Goal: Task Accomplishment & Management: Complete application form

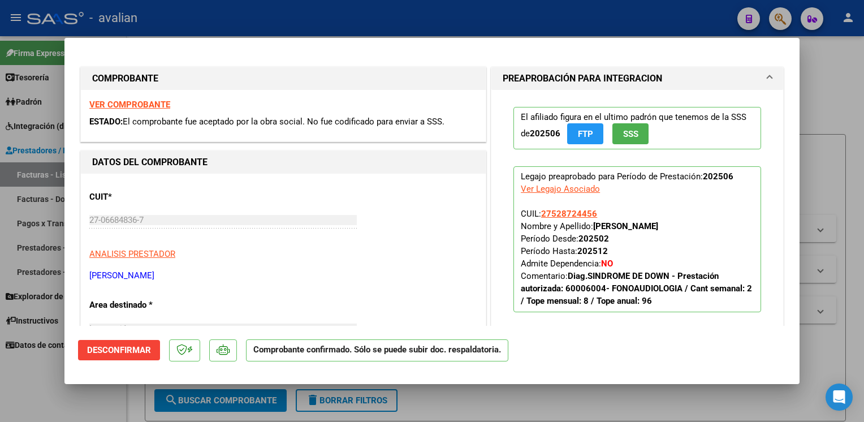
scroll to position [407, 0]
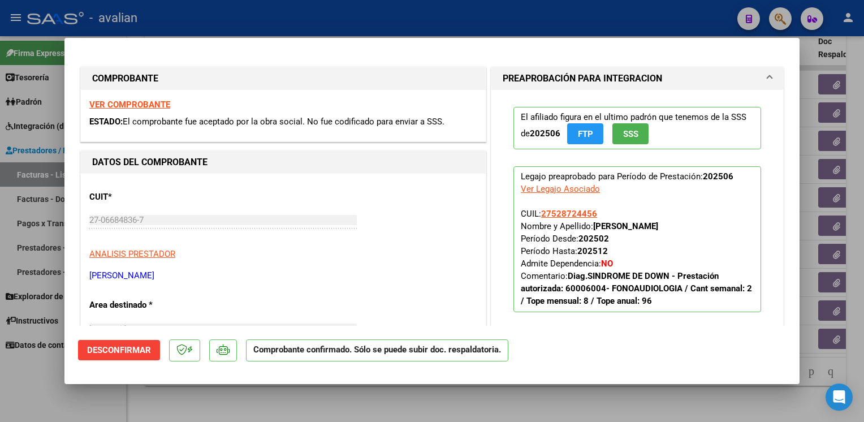
click at [306, 21] on div at bounding box center [432, 211] width 864 height 422
type input "$ 0,00"
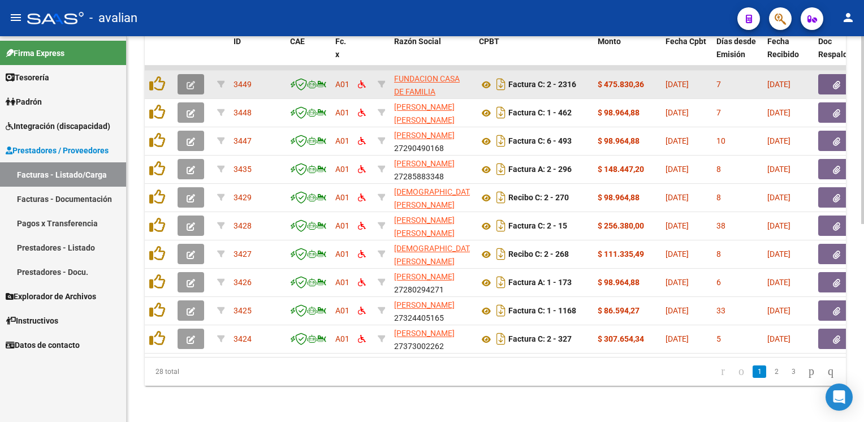
click at [195, 81] on icon "button" at bounding box center [191, 85] width 8 height 8
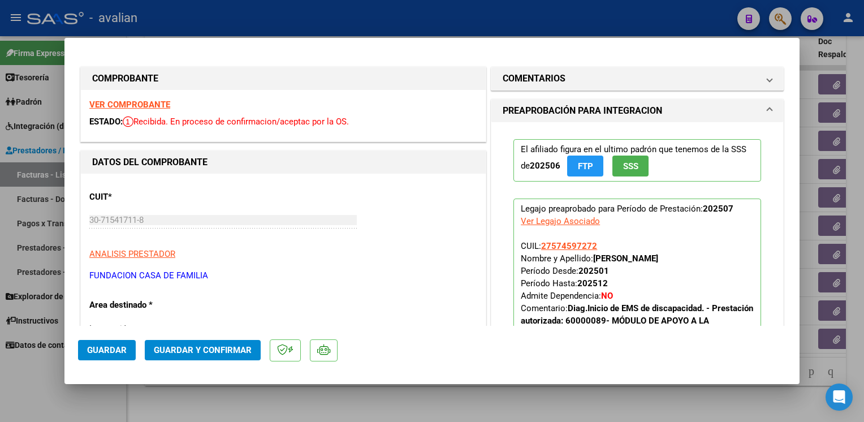
click at [146, 102] on strong "VER COMPROBANTE" at bounding box center [129, 105] width 81 height 10
click at [238, 350] on span "Guardar y Confirmar" at bounding box center [203, 350] width 98 height 10
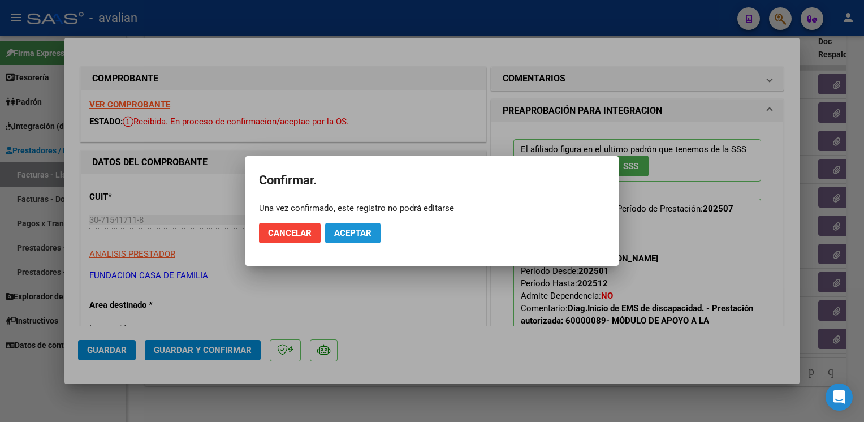
click at [351, 232] on span "Aceptar" at bounding box center [352, 233] width 37 height 10
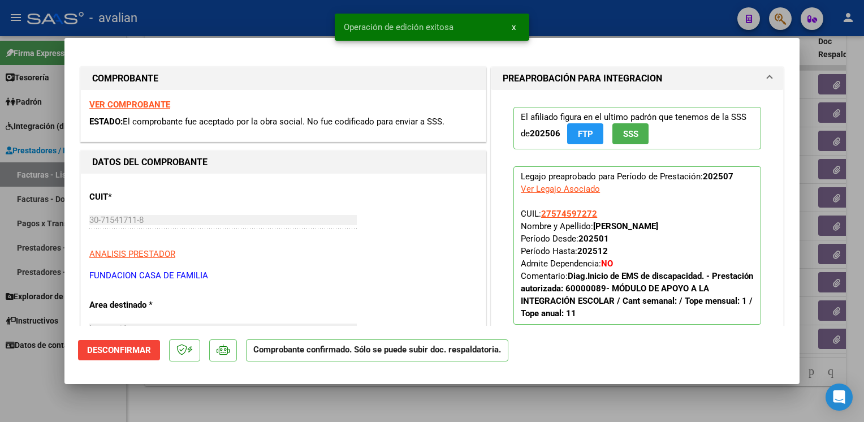
click at [229, 11] on div at bounding box center [432, 211] width 864 height 422
type input "$ 0,00"
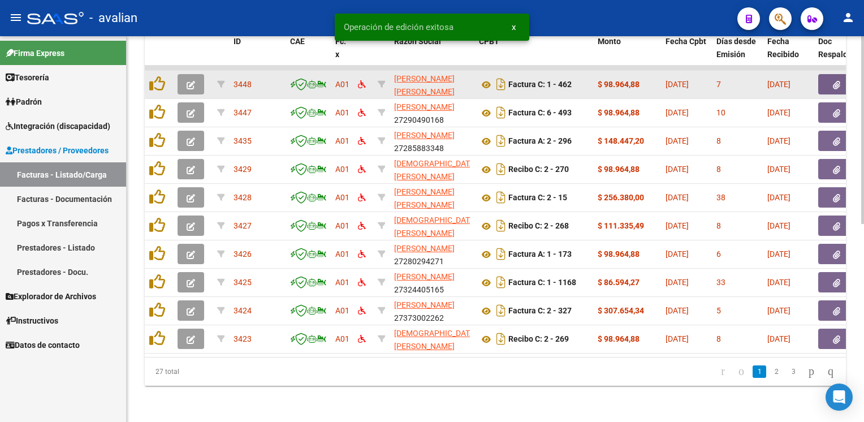
click at [185, 85] on button "button" at bounding box center [191, 84] width 27 height 20
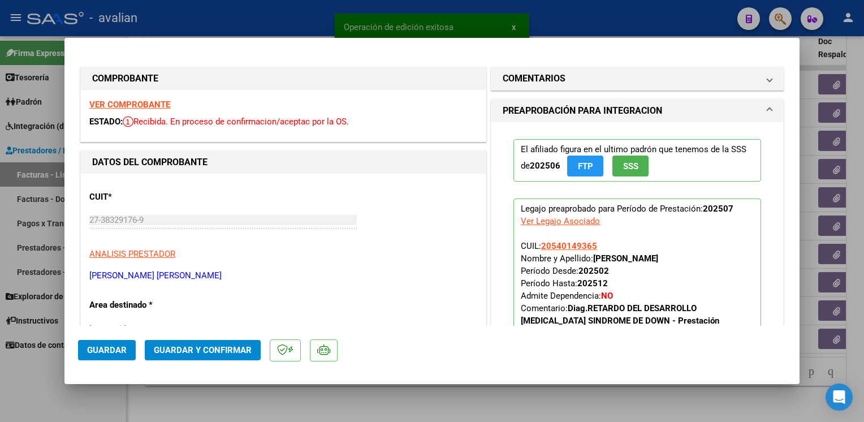
click at [143, 105] on strong "VER COMPROBANTE" at bounding box center [129, 105] width 81 height 10
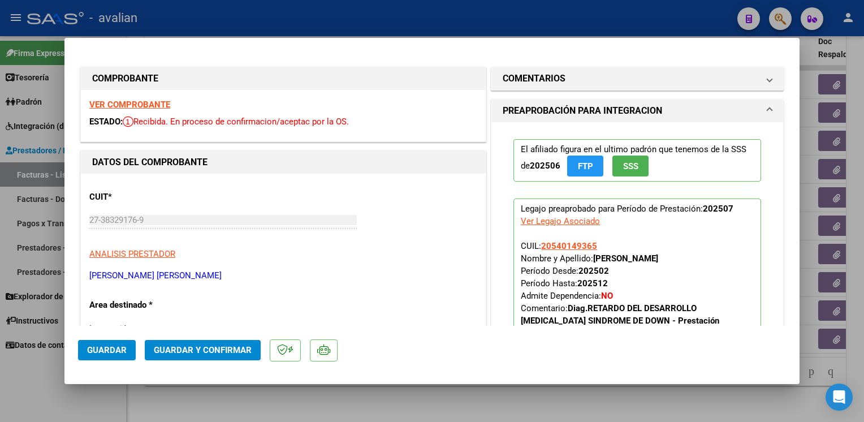
click at [226, 350] on span "Guardar y Confirmar" at bounding box center [203, 350] width 98 height 10
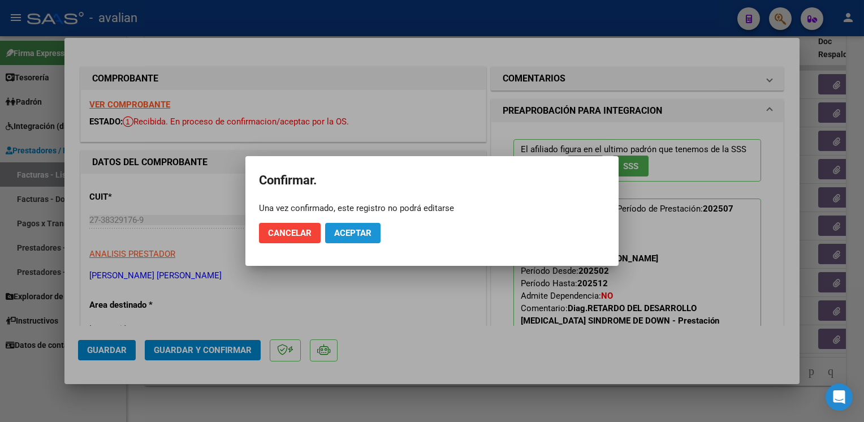
click at [362, 233] on span "Aceptar" at bounding box center [352, 233] width 37 height 10
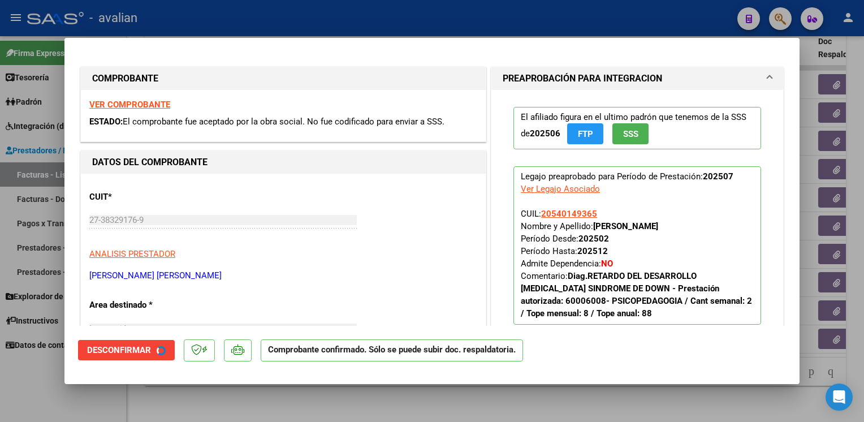
click at [285, 17] on div at bounding box center [432, 211] width 864 height 422
type input "$ 0,00"
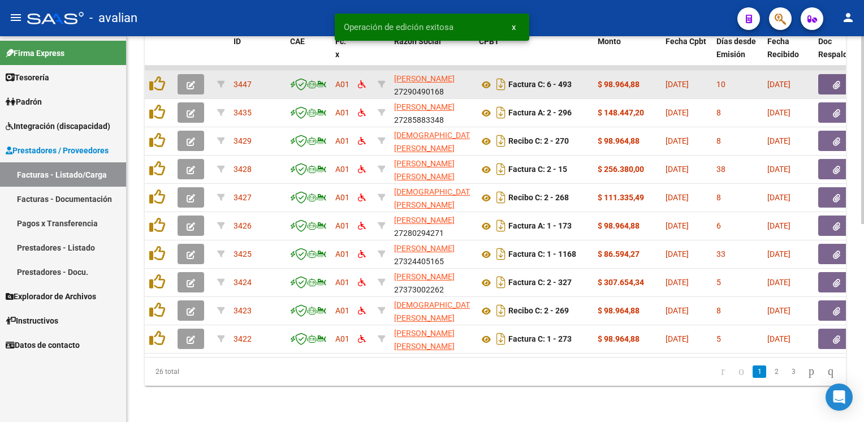
click at [193, 81] on icon "button" at bounding box center [191, 85] width 8 height 8
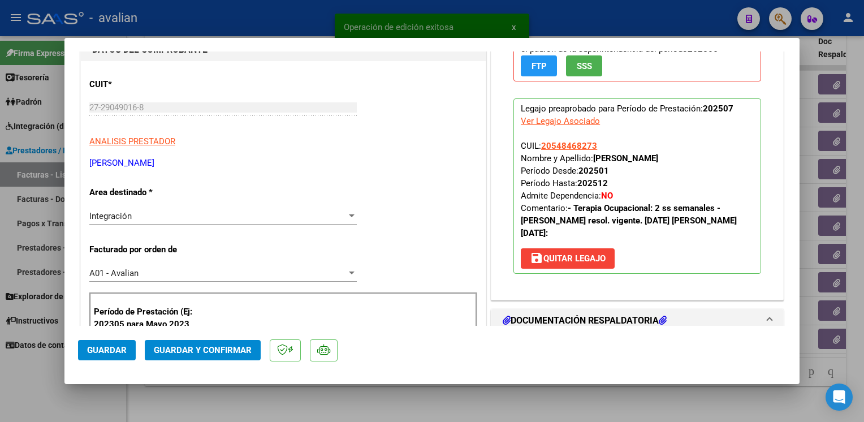
scroll to position [113, 0]
click at [124, 215] on span "Integración" at bounding box center [110, 215] width 42 height 10
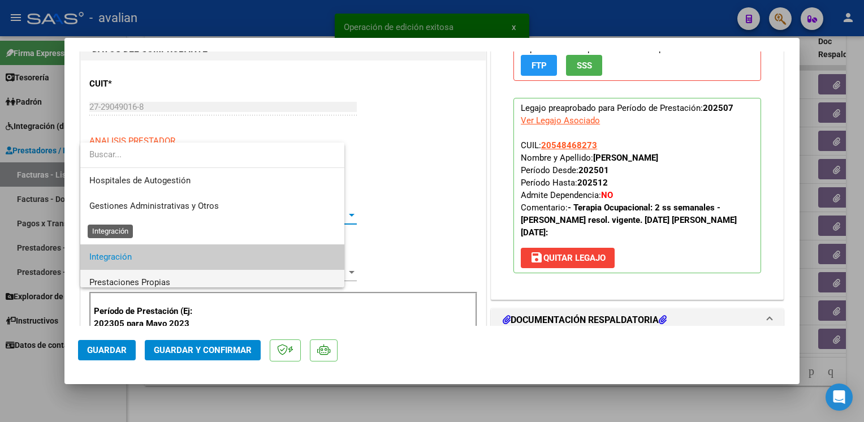
scroll to position [42, 0]
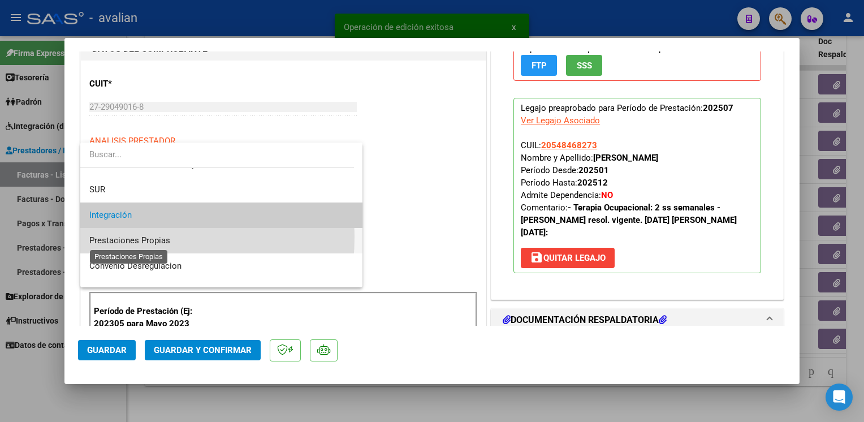
click at [109, 236] on span "Prestaciones Propias" at bounding box center [129, 240] width 81 height 10
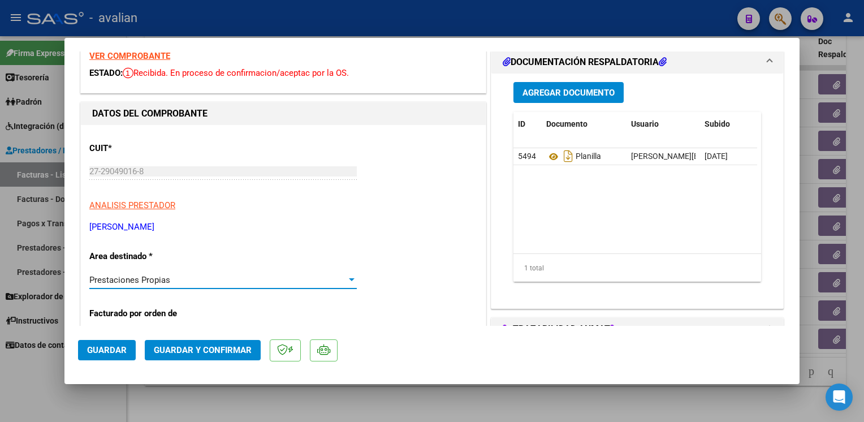
scroll to position [0, 0]
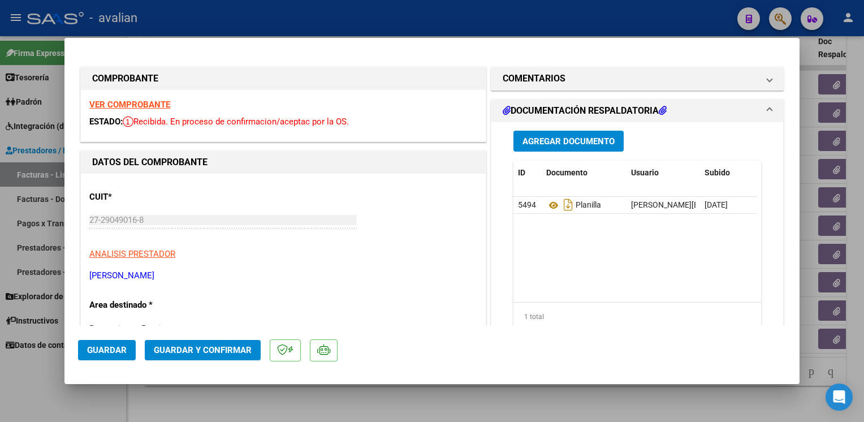
click at [276, 12] on div at bounding box center [432, 211] width 864 height 422
type input "$ 0,00"
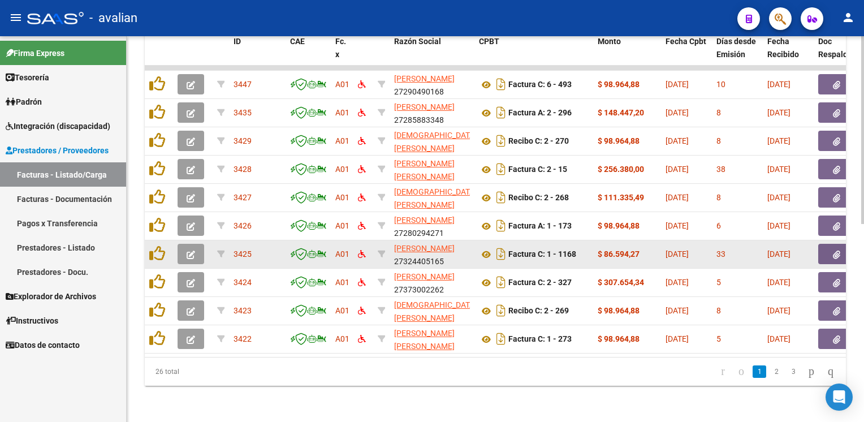
click at [192, 251] on icon "button" at bounding box center [191, 255] width 8 height 8
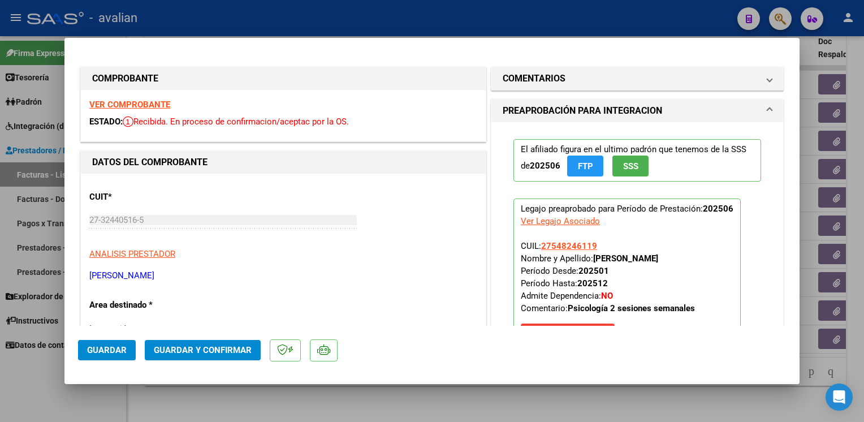
click at [115, 104] on strong "VER COMPROBANTE" at bounding box center [129, 105] width 81 height 10
click at [233, 350] on span "Guardar y Confirmar" at bounding box center [203, 350] width 98 height 10
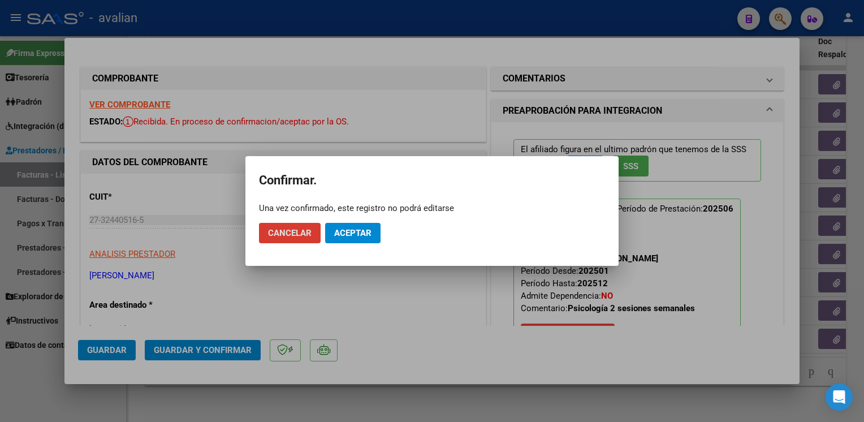
drag, startPoint x: 364, startPoint y: 229, endPoint x: 360, endPoint y: 216, distance: 13.6
click at [364, 234] on span "Aceptar" at bounding box center [352, 233] width 37 height 10
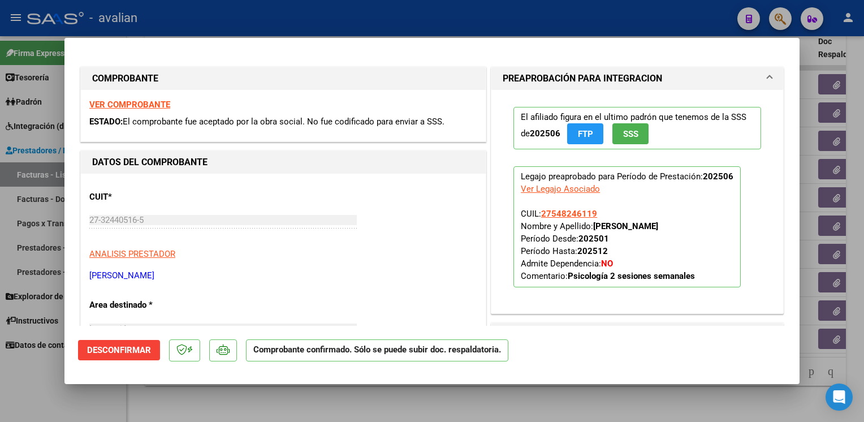
click at [366, 10] on div at bounding box center [432, 211] width 864 height 422
type input "$ 0,00"
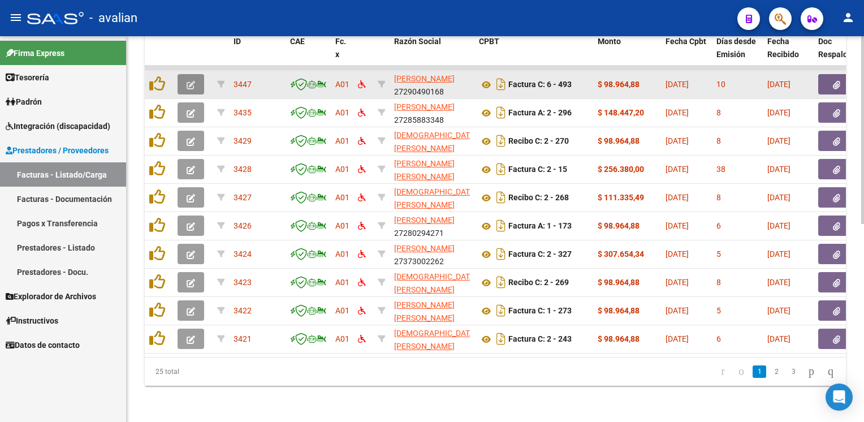
click at [199, 80] on button "button" at bounding box center [191, 84] width 27 height 20
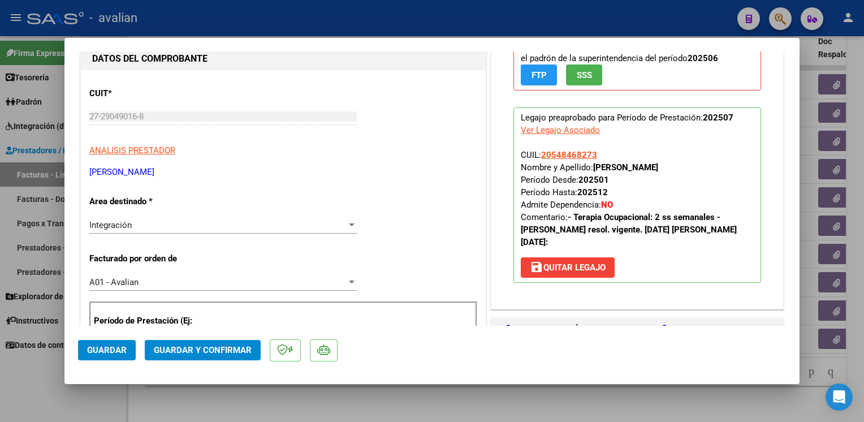
scroll to position [113, 0]
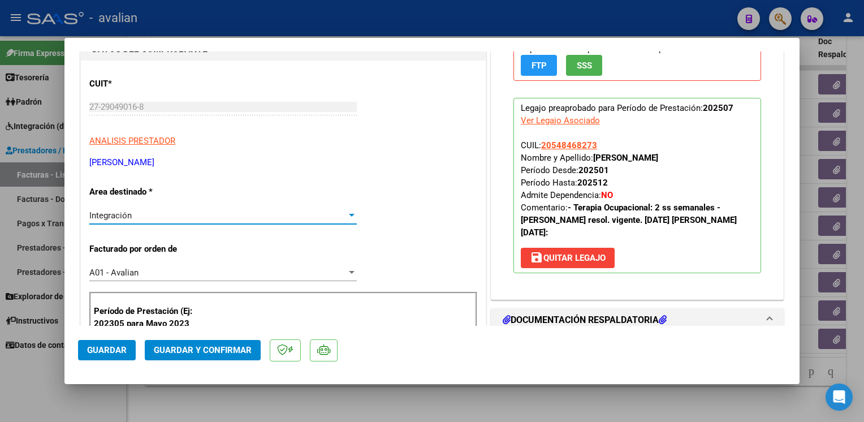
click at [124, 218] on span "Integración" at bounding box center [110, 215] width 42 height 10
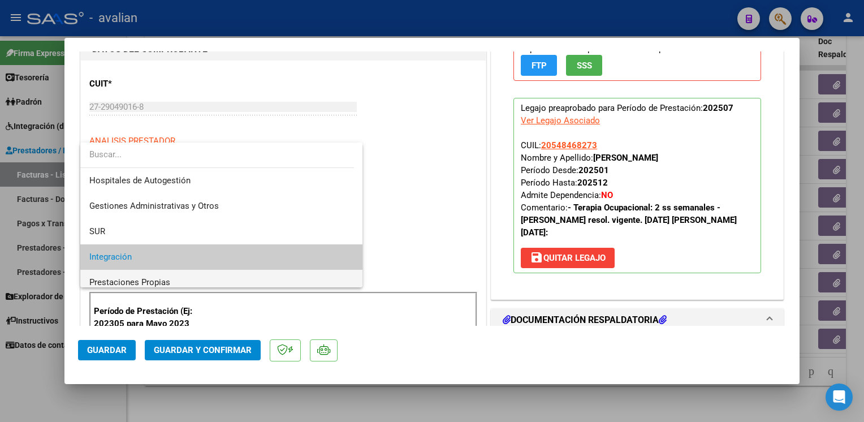
scroll to position [42, 0]
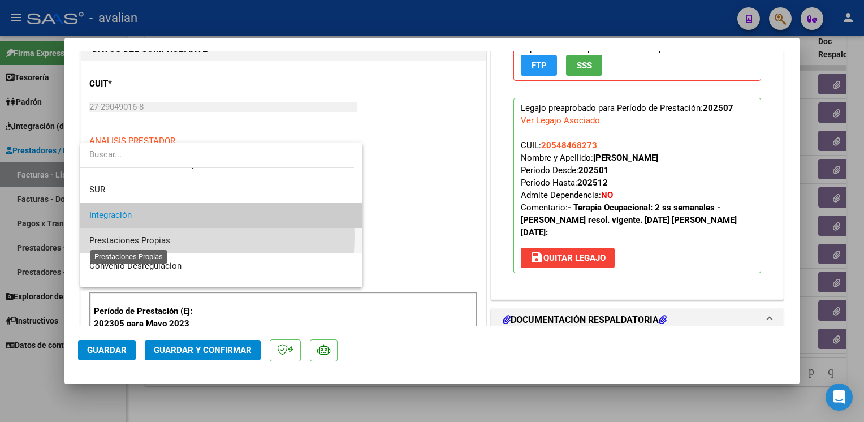
click at [115, 236] on span "Prestaciones Propias" at bounding box center [129, 240] width 81 height 10
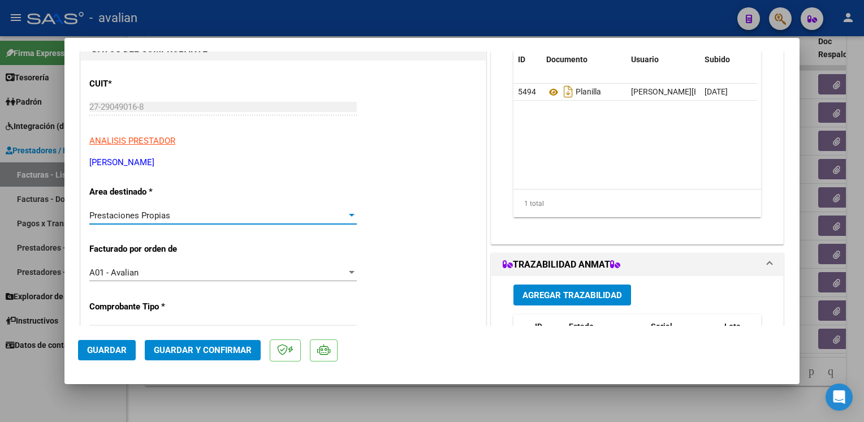
click at [112, 349] on span "Guardar" at bounding box center [107, 350] width 40 height 10
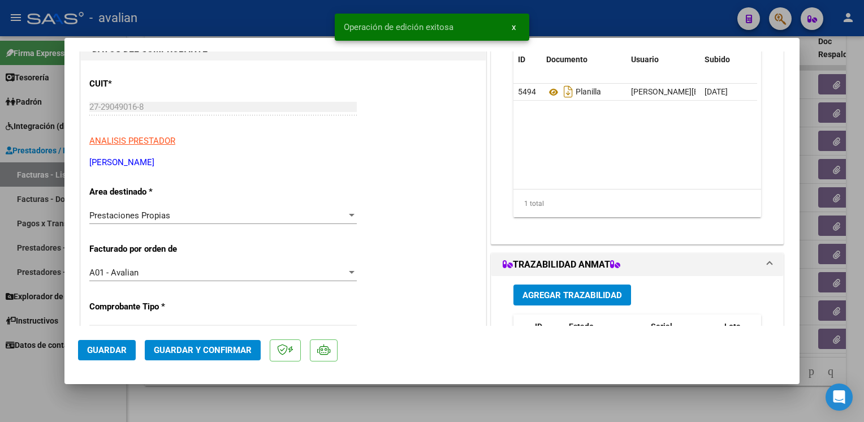
click at [171, 19] on div at bounding box center [432, 211] width 864 height 422
type input "$ 0,00"
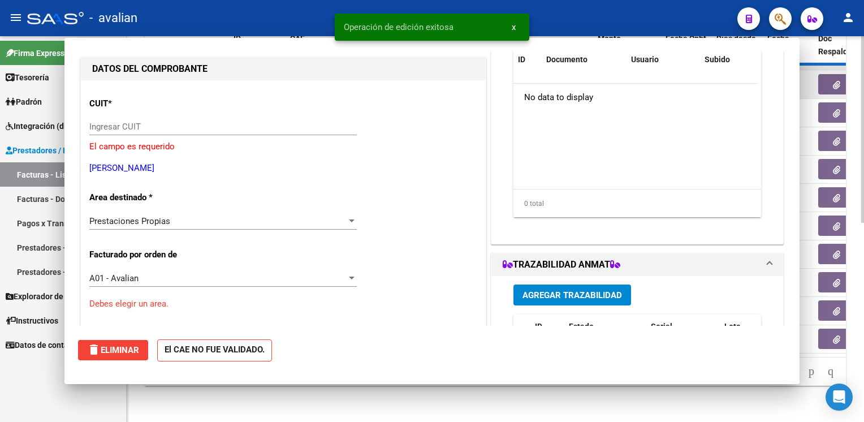
scroll to position [0, 0]
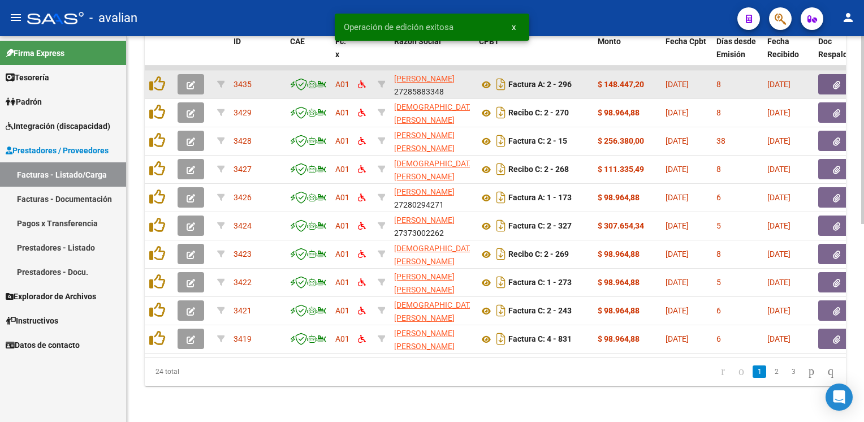
click at [193, 81] on icon "button" at bounding box center [191, 85] width 8 height 8
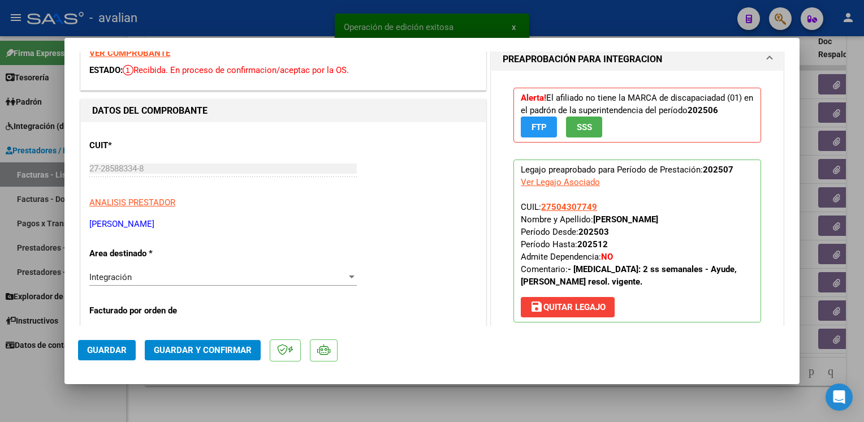
scroll to position [113, 0]
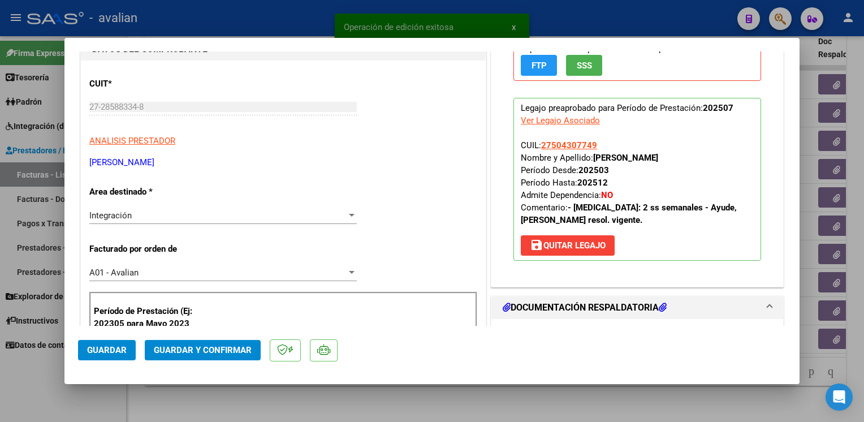
click at [148, 219] on div "Integración" at bounding box center [217, 215] width 257 height 10
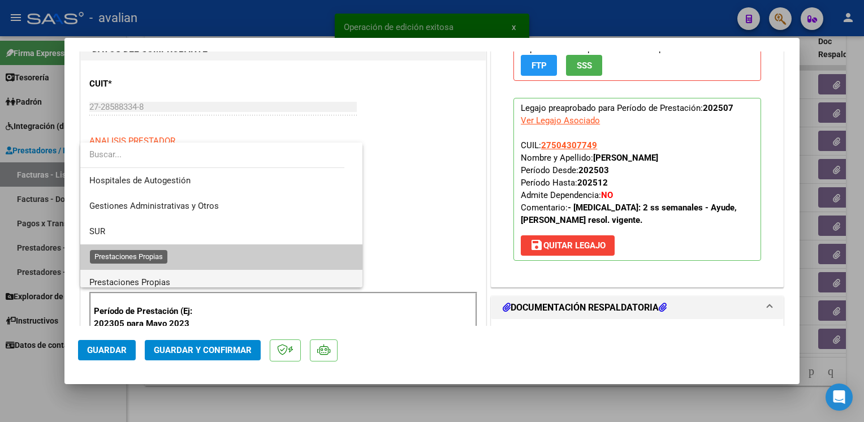
scroll to position [42, 0]
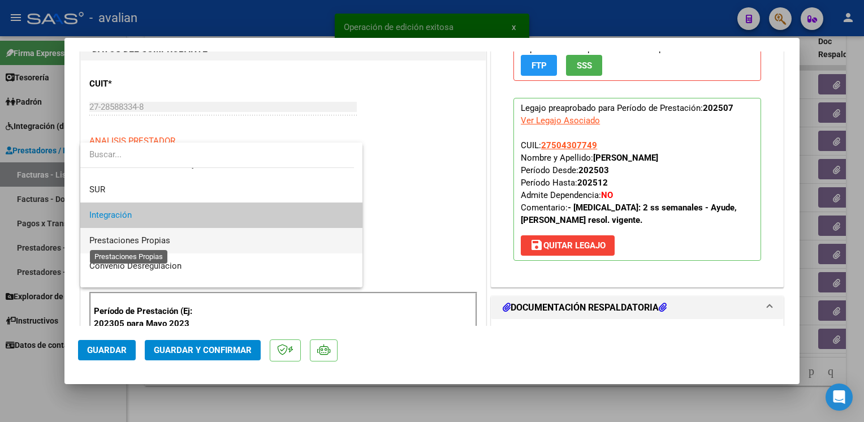
click at [121, 239] on span "Prestaciones Propias" at bounding box center [129, 240] width 81 height 10
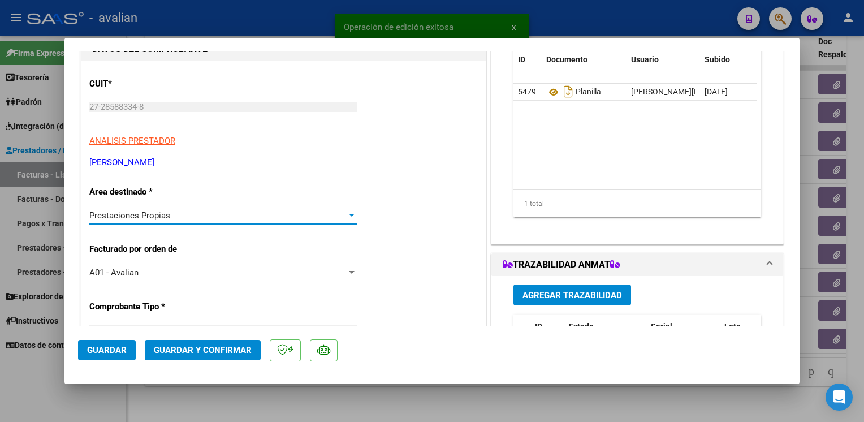
click at [104, 355] on span "Guardar" at bounding box center [107, 350] width 40 height 10
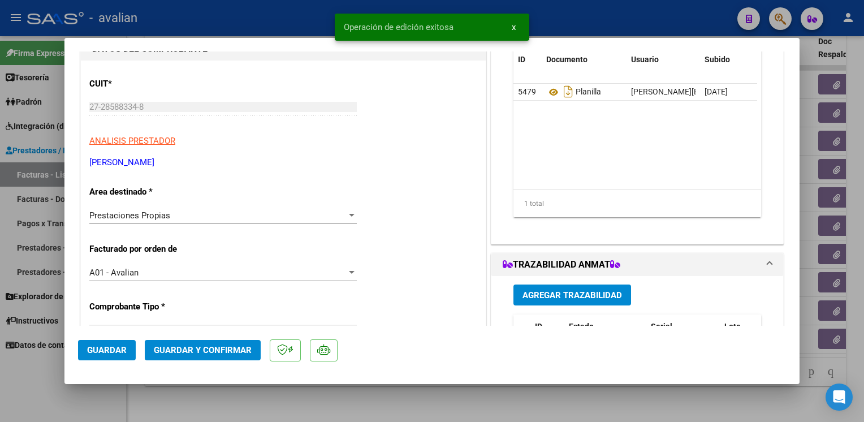
click at [175, 10] on div at bounding box center [432, 211] width 864 height 422
type input "$ 0,00"
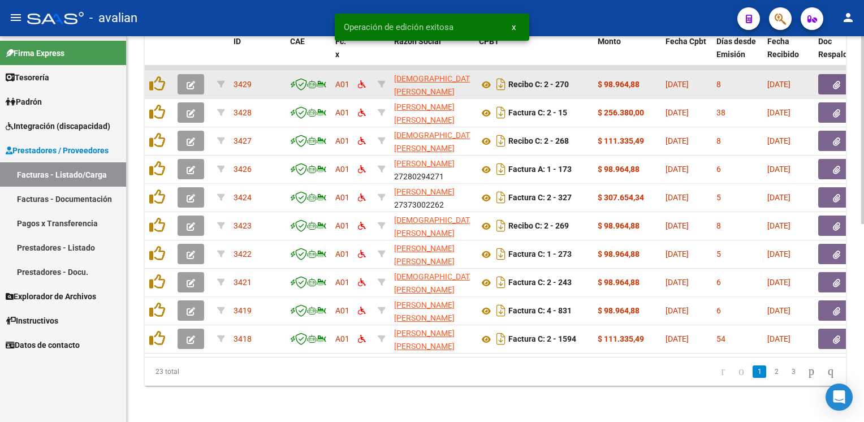
click at [190, 81] on icon "button" at bounding box center [191, 85] width 8 height 8
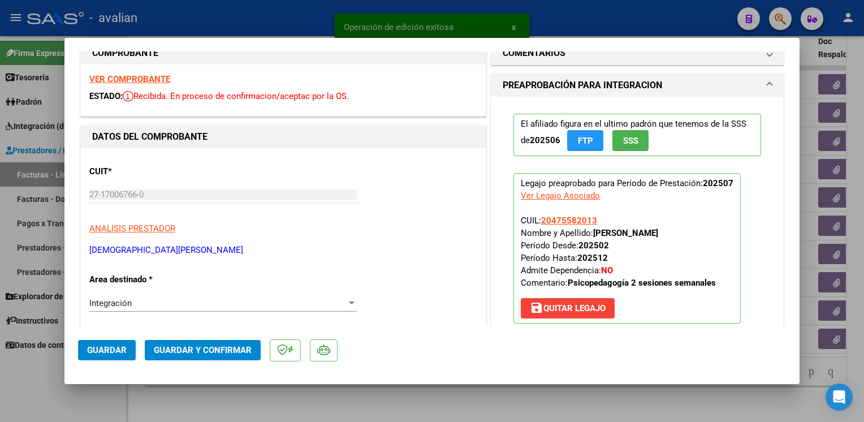
scroll to position [0, 0]
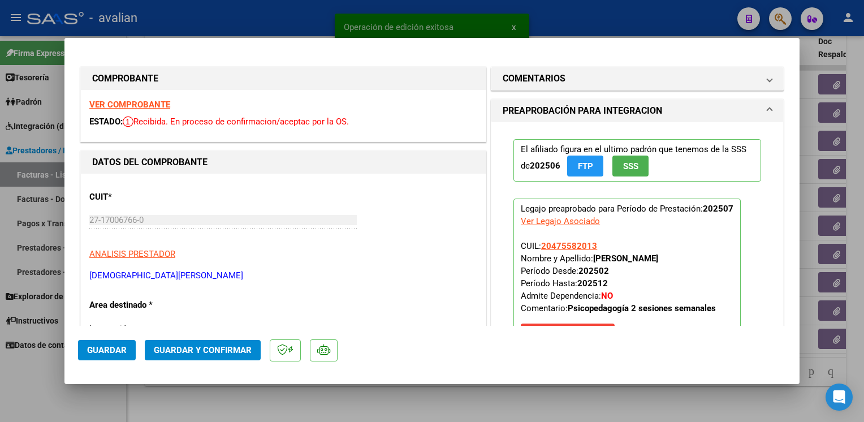
click at [136, 107] on strong "VER COMPROBANTE" at bounding box center [129, 105] width 81 height 10
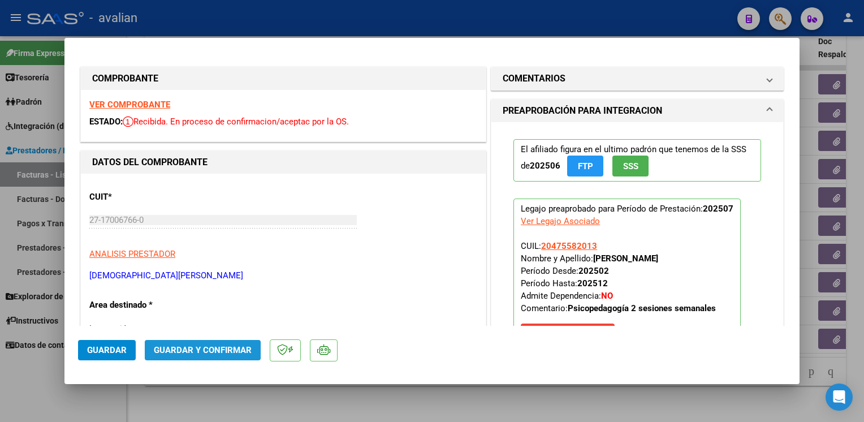
click at [238, 350] on span "Guardar y Confirmar" at bounding box center [203, 350] width 98 height 10
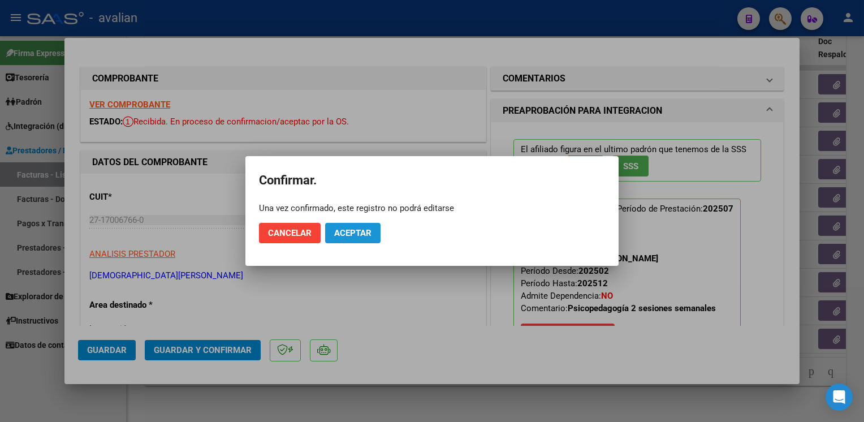
click at [349, 234] on span "Aceptar" at bounding box center [352, 233] width 37 height 10
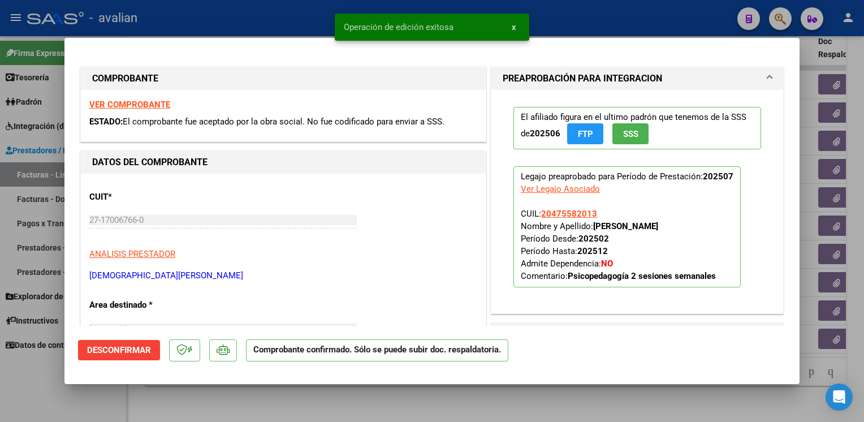
click at [247, 26] on div at bounding box center [432, 211] width 864 height 422
type input "$ 0,00"
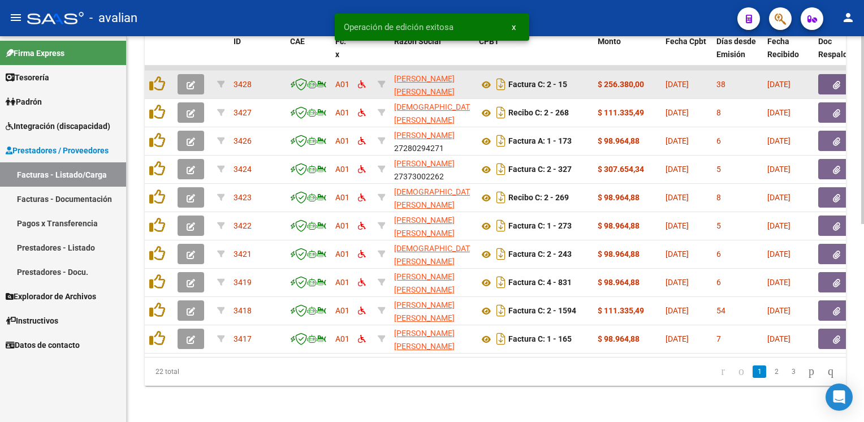
click at [192, 81] on icon "button" at bounding box center [191, 85] width 8 height 8
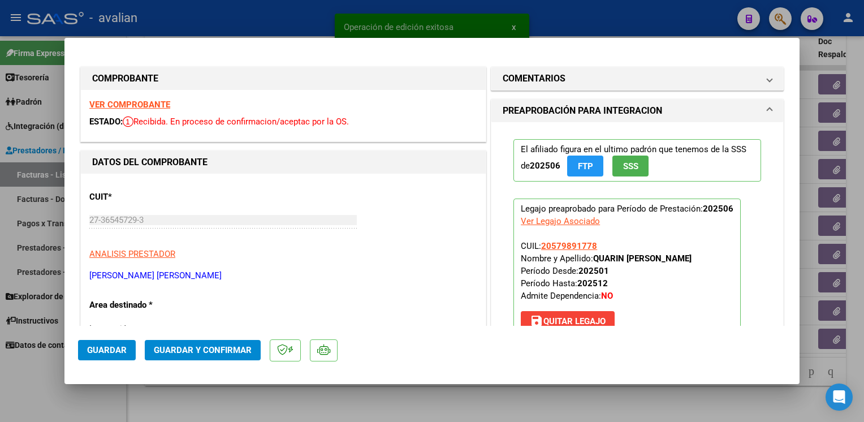
click at [136, 105] on strong "VER COMPROBANTE" at bounding box center [129, 105] width 81 height 10
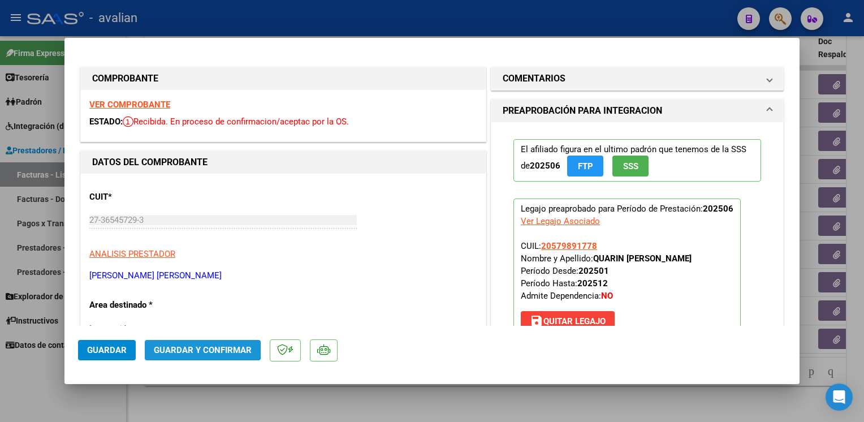
click at [188, 349] on span "Guardar y Confirmar" at bounding box center [203, 350] width 98 height 10
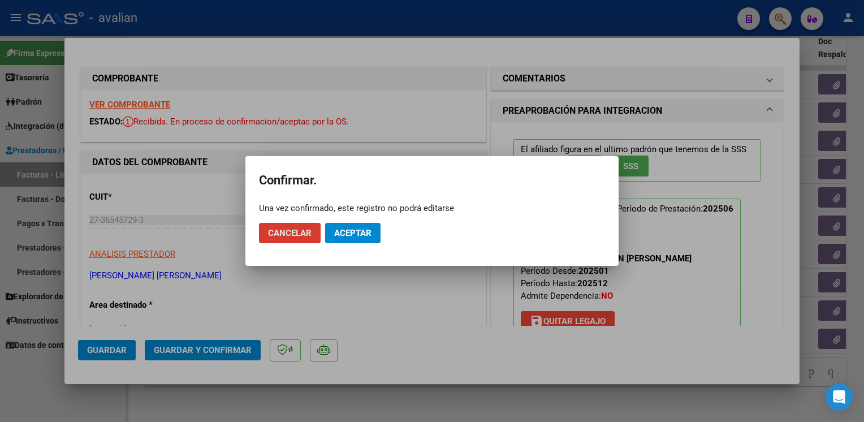
click at [367, 239] on button "Aceptar" at bounding box center [352, 233] width 55 height 20
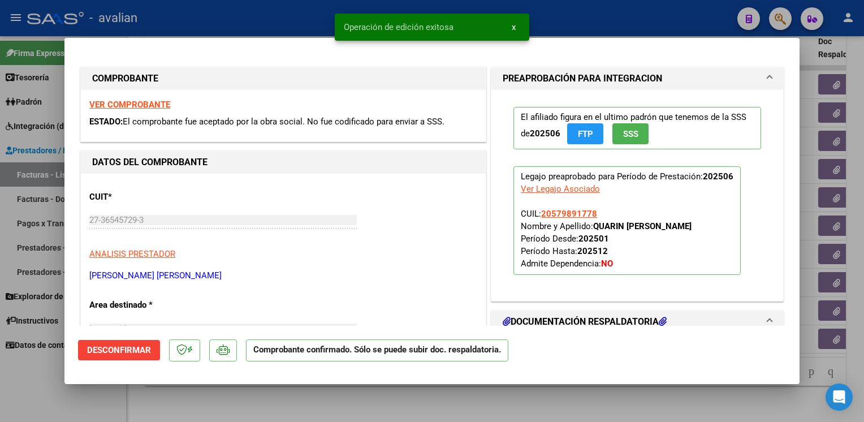
click at [259, 10] on div at bounding box center [432, 211] width 864 height 422
type input "$ 0,00"
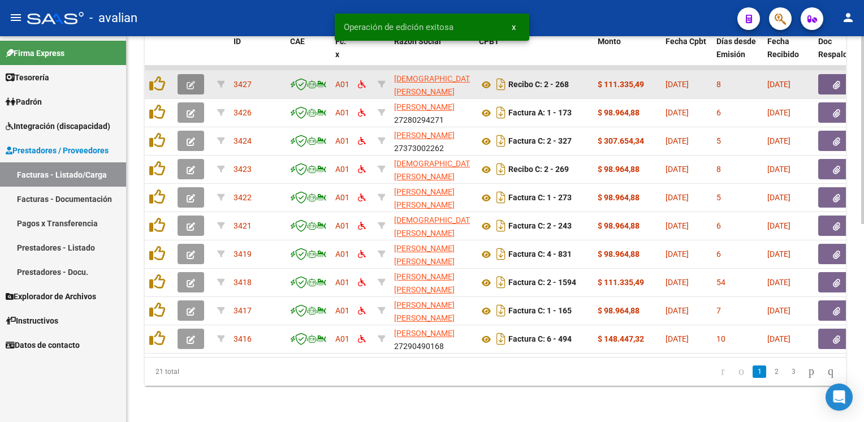
click at [193, 81] on icon "button" at bounding box center [191, 85] width 8 height 8
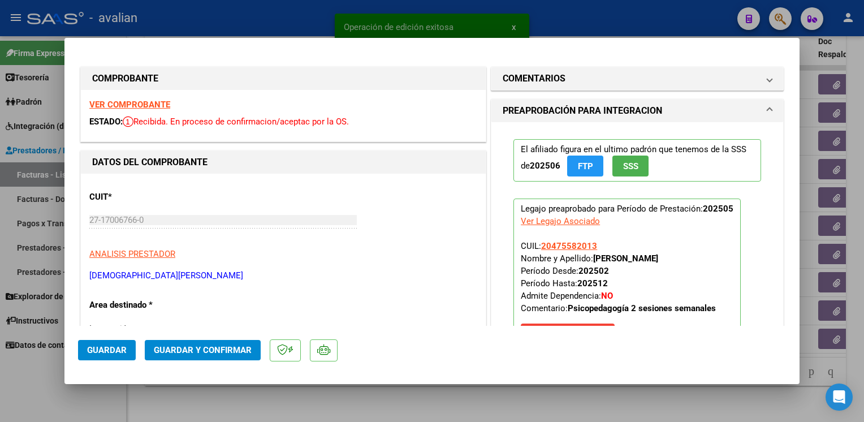
click at [152, 102] on strong "VER COMPROBANTE" at bounding box center [129, 105] width 81 height 10
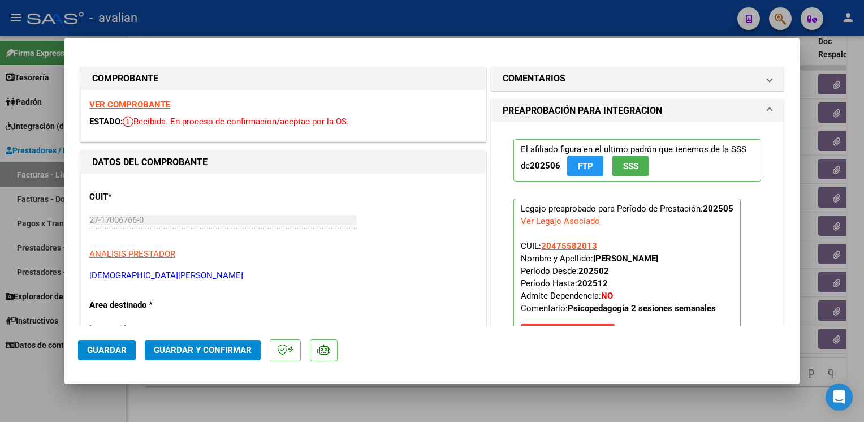
click at [239, 347] on span "Guardar y Confirmar" at bounding box center [203, 350] width 98 height 10
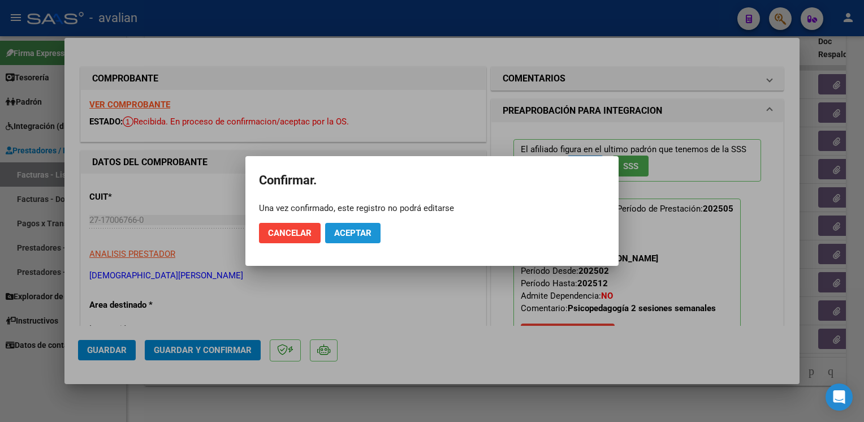
click at [338, 235] on span "Aceptar" at bounding box center [352, 233] width 37 height 10
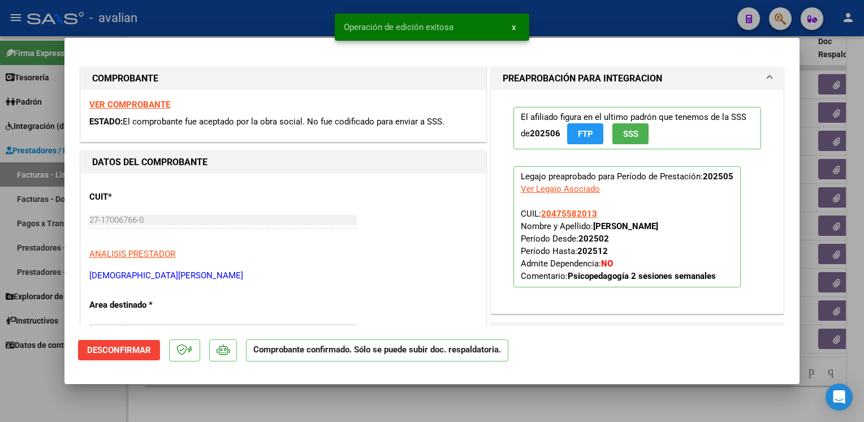
click at [280, 26] on div at bounding box center [432, 211] width 864 height 422
type input "$ 0,00"
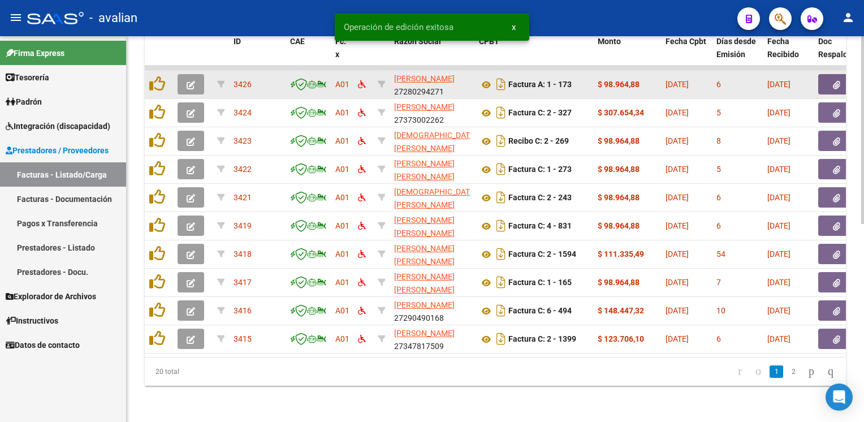
click at [184, 78] on button "button" at bounding box center [191, 84] width 27 height 20
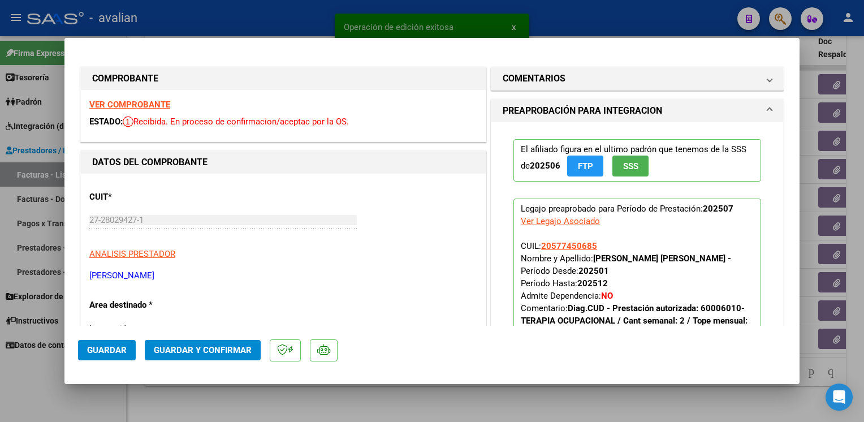
click at [141, 105] on strong "VER COMPROBANTE" at bounding box center [129, 105] width 81 height 10
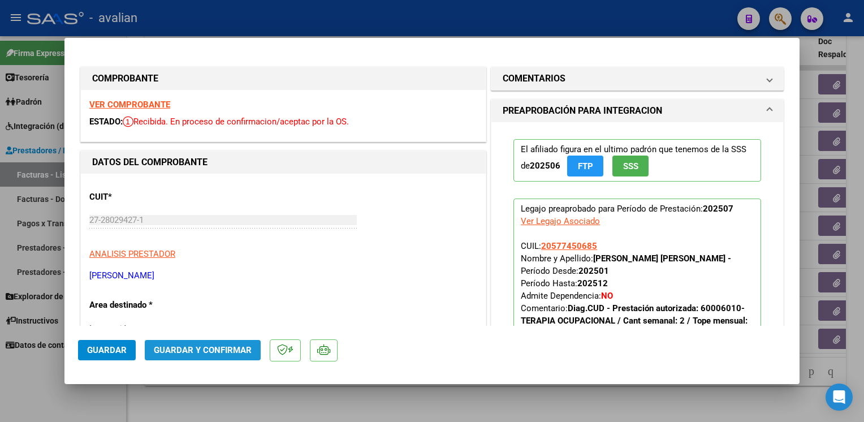
click at [223, 341] on button "Guardar y Confirmar" at bounding box center [203, 350] width 116 height 20
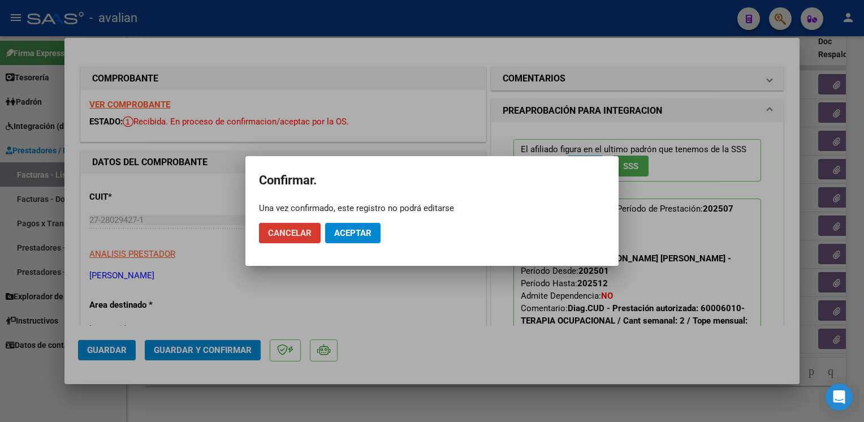
click at [361, 236] on span "Aceptar" at bounding box center [352, 233] width 37 height 10
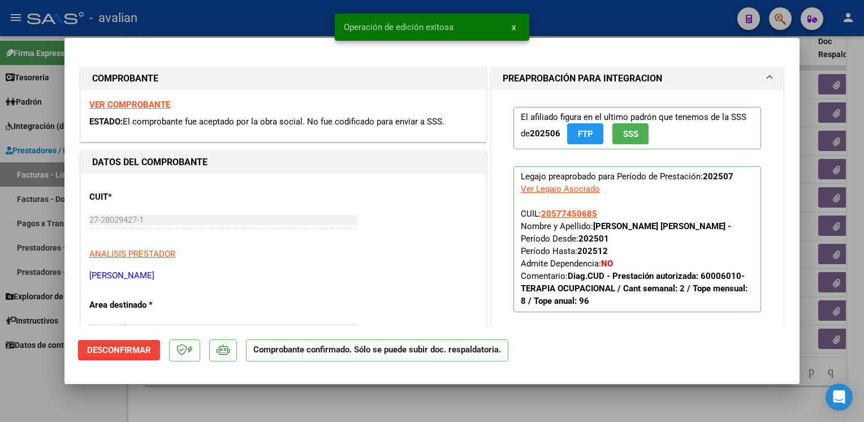
click at [255, 8] on div at bounding box center [432, 211] width 864 height 422
type input "$ 0,00"
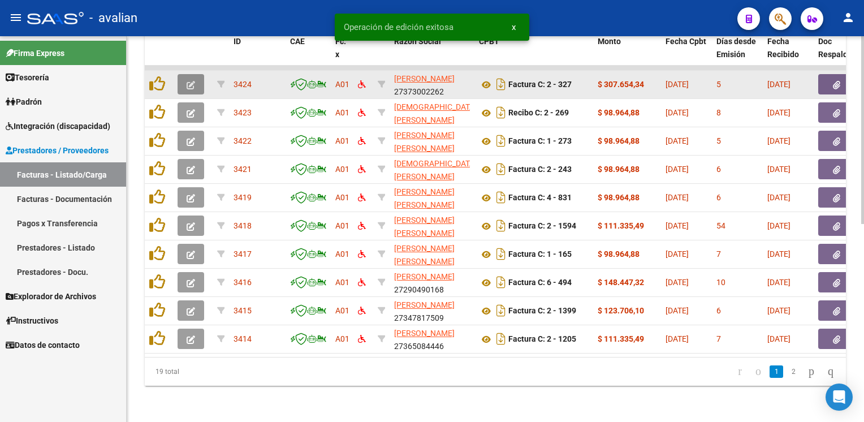
click at [188, 81] on icon "button" at bounding box center [191, 85] width 8 height 8
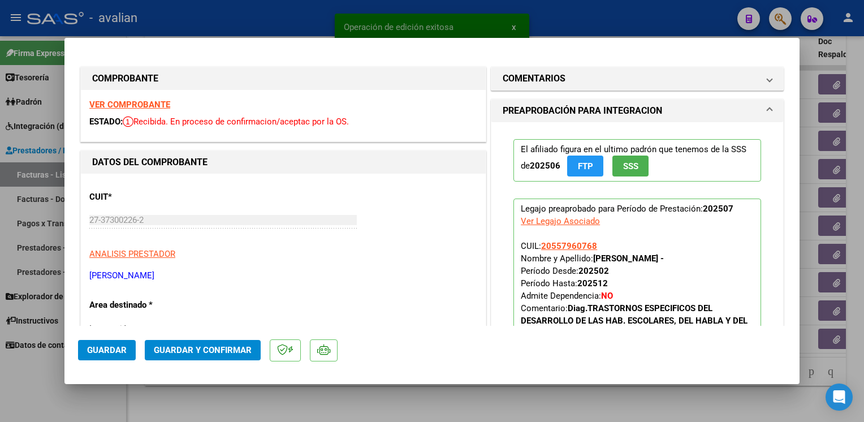
click at [152, 107] on strong "VER COMPROBANTE" at bounding box center [129, 105] width 81 height 10
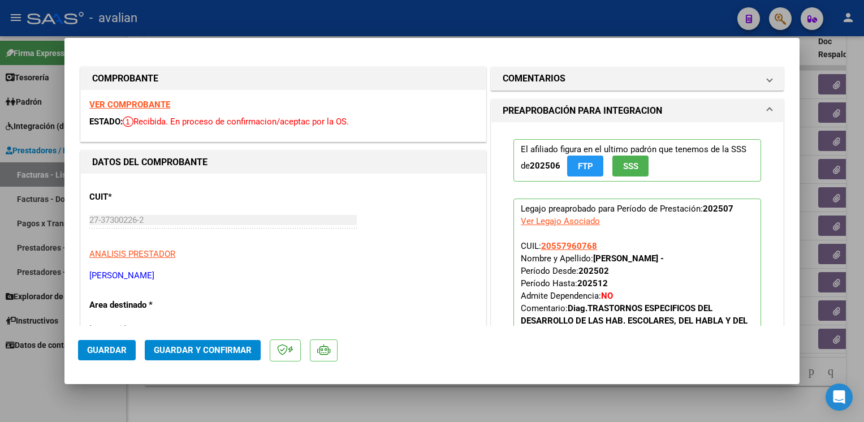
click at [177, 347] on span "Guardar y Confirmar" at bounding box center [203, 350] width 98 height 10
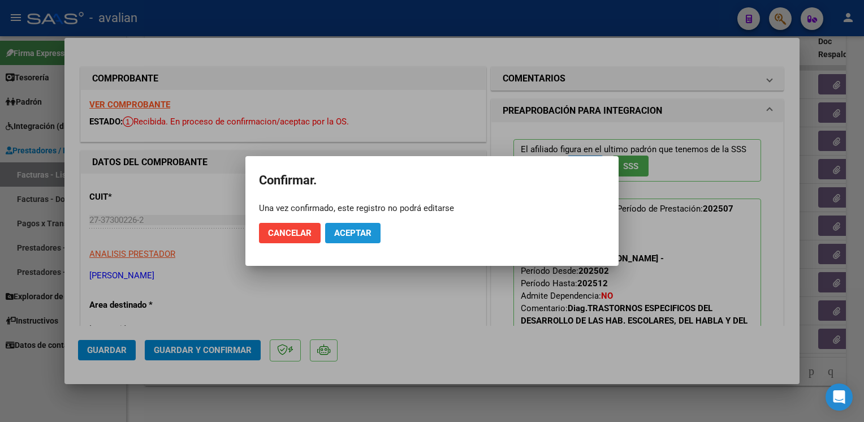
click at [365, 232] on span "Aceptar" at bounding box center [352, 233] width 37 height 10
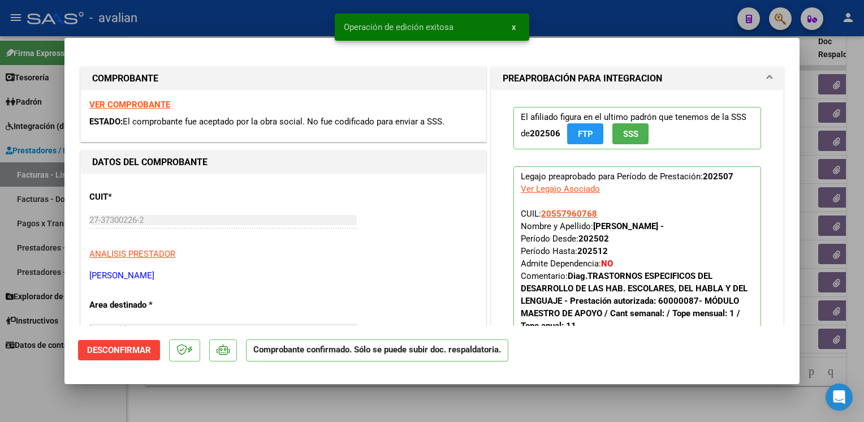
click at [231, 19] on div at bounding box center [432, 211] width 864 height 422
type input "$ 0,00"
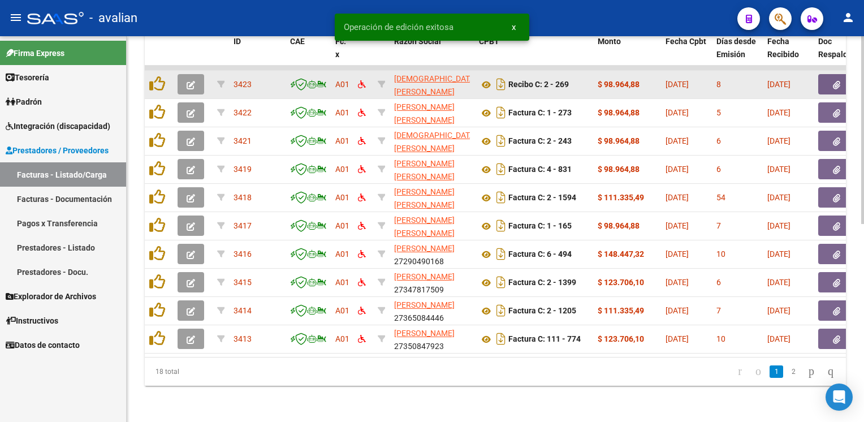
click at [195, 80] on button "button" at bounding box center [191, 84] width 27 height 20
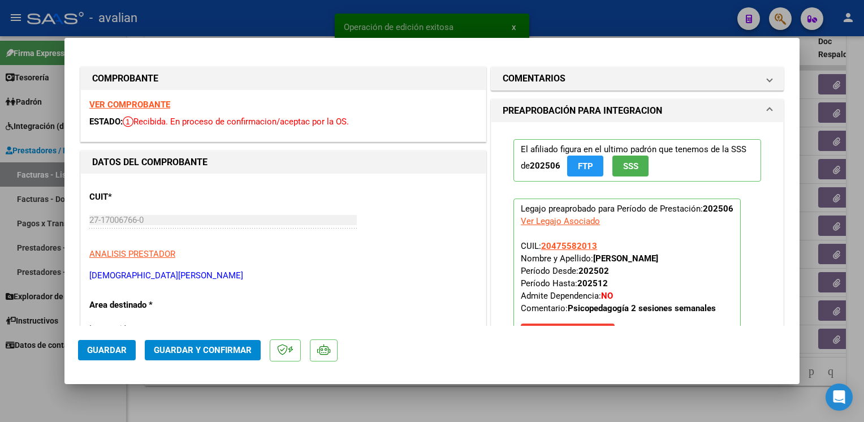
click at [161, 103] on strong "VER COMPROBANTE" at bounding box center [129, 105] width 81 height 10
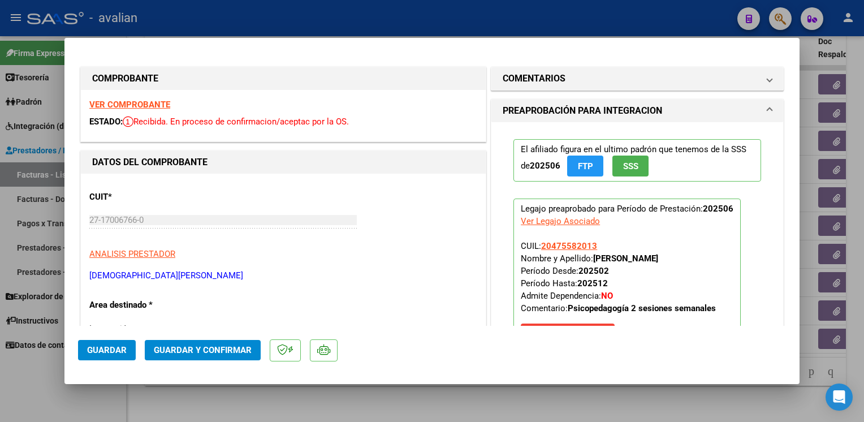
click at [225, 352] on span "Guardar y Confirmar" at bounding box center [203, 350] width 98 height 10
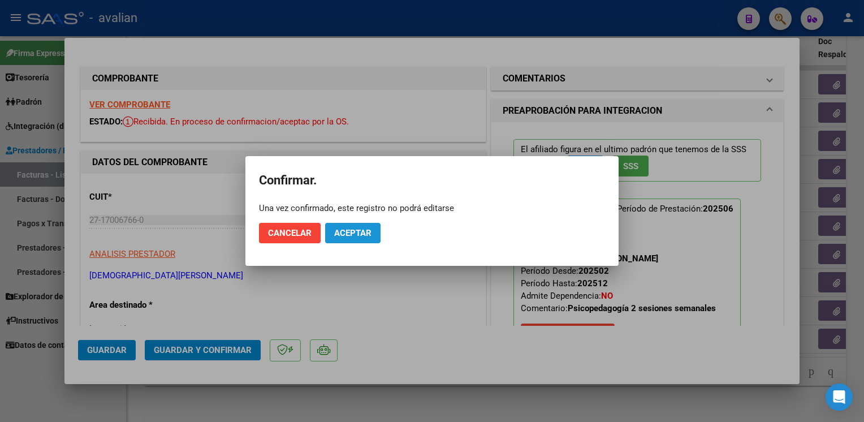
click at [357, 238] on span "Aceptar" at bounding box center [352, 233] width 37 height 10
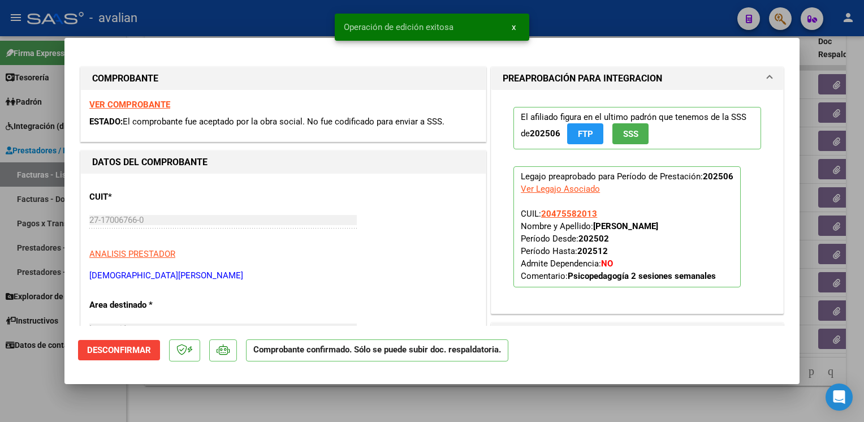
click at [246, 28] on div at bounding box center [432, 211] width 864 height 422
type input "$ 0,00"
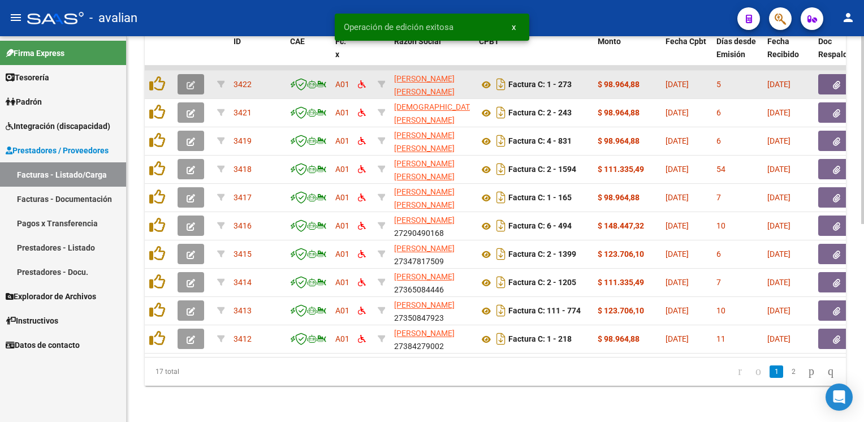
click at [188, 81] on icon "button" at bounding box center [191, 85] width 8 height 8
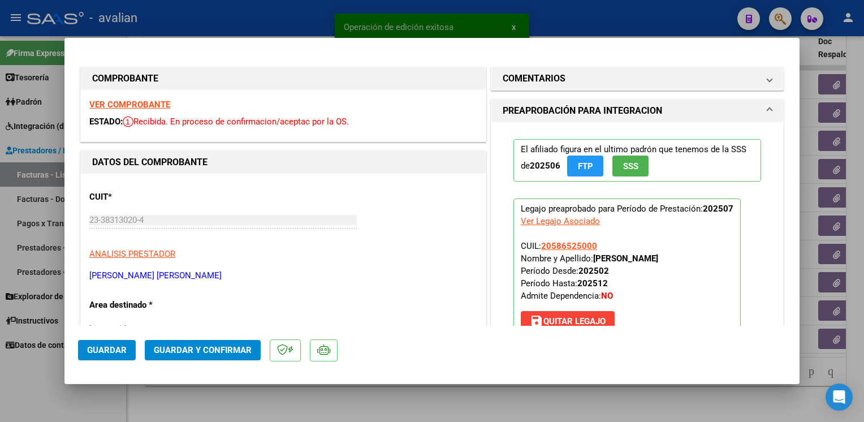
click at [144, 105] on strong "VER COMPROBANTE" at bounding box center [129, 105] width 81 height 10
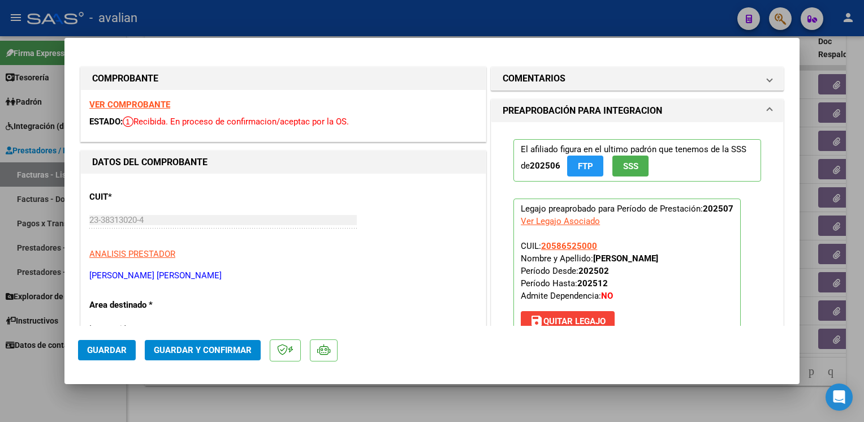
click at [231, 341] on button "Guardar y Confirmar" at bounding box center [203, 350] width 116 height 20
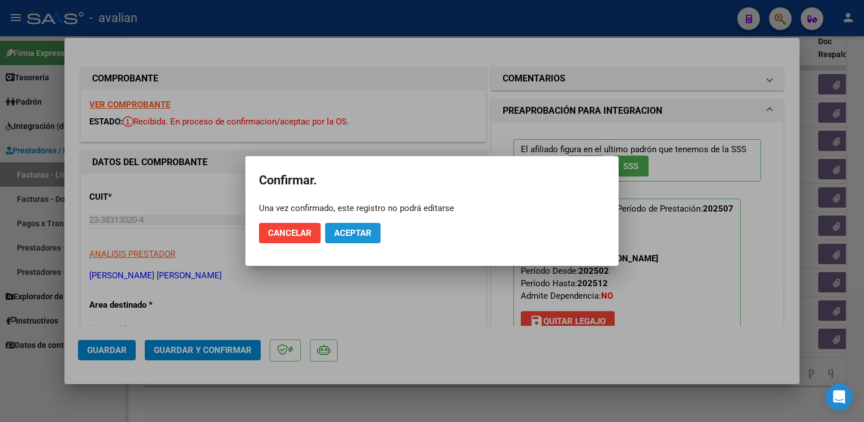
drag, startPoint x: 356, startPoint y: 234, endPoint x: 261, endPoint y: 113, distance: 153.9
click at [356, 234] on span "Aceptar" at bounding box center [352, 233] width 37 height 10
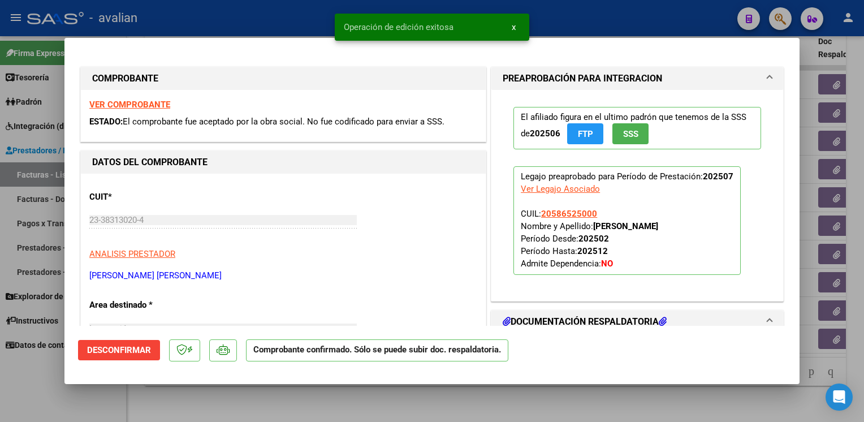
click at [214, 24] on div at bounding box center [432, 211] width 864 height 422
type input "$ 0,00"
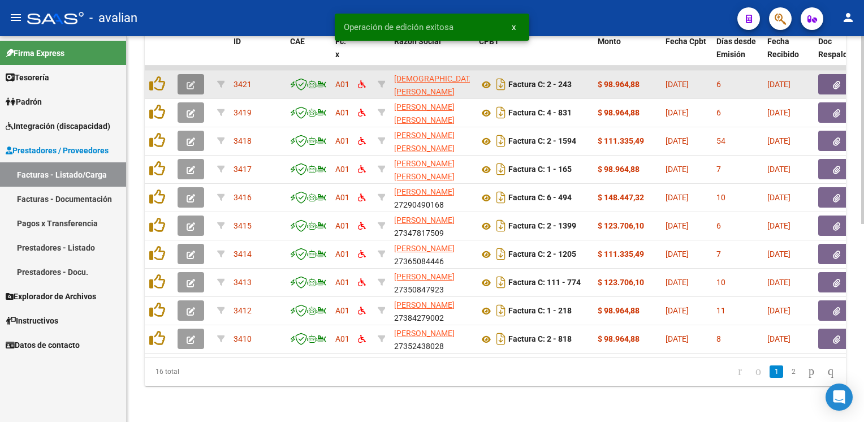
click at [190, 81] on icon "button" at bounding box center [191, 85] width 8 height 8
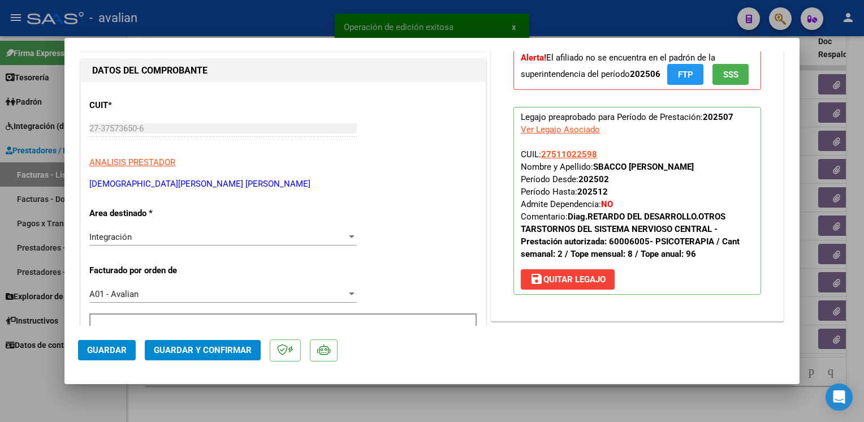
scroll to position [113, 0]
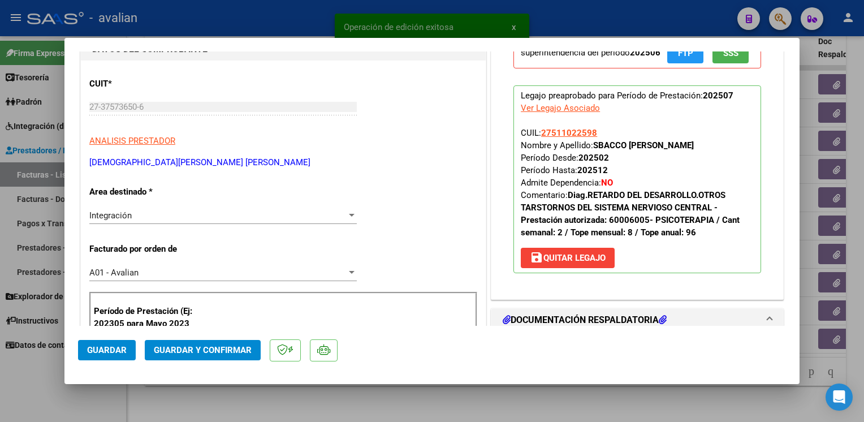
click at [121, 216] on span "Integración" at bounding box center [110, 215] width 42 height 10
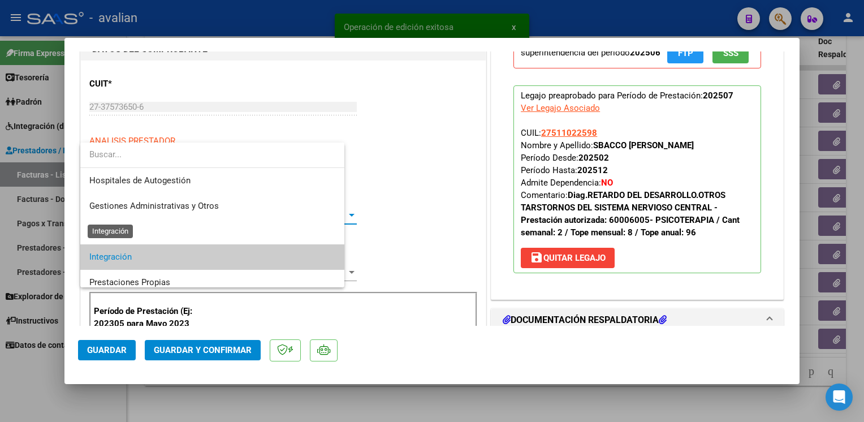
scroll to position [42, 0]
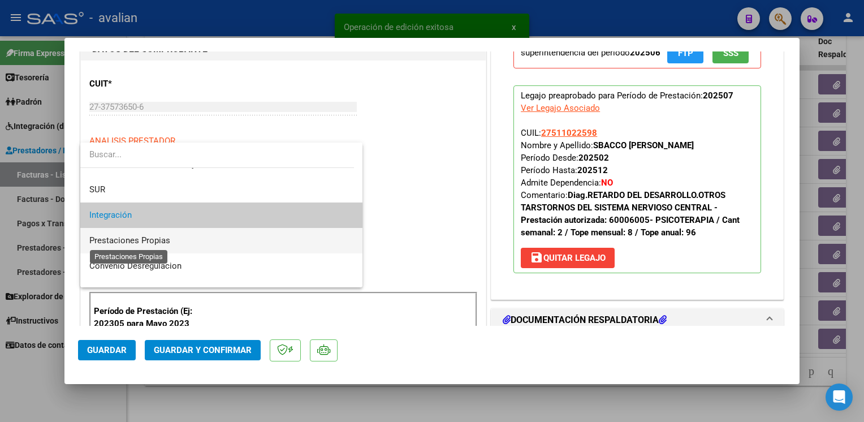
click at [115, 236] on span "Prestaciones Propias" at bounding box center [129, 240] width 81 height 10
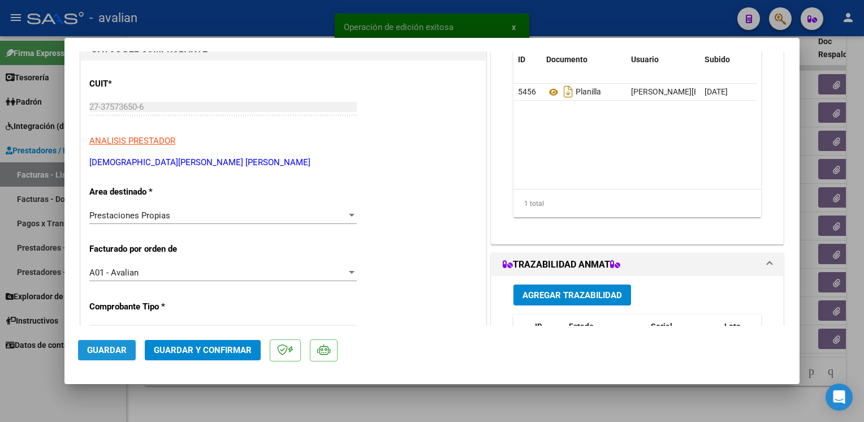
drag, startPoint x: 106, startPoint y: 350, endPoint x: 226, endPoint y: 234, distance: 167.2
click at [107, 350] on span "Guardar" at bounding box center [107, 350] width 40 height 10
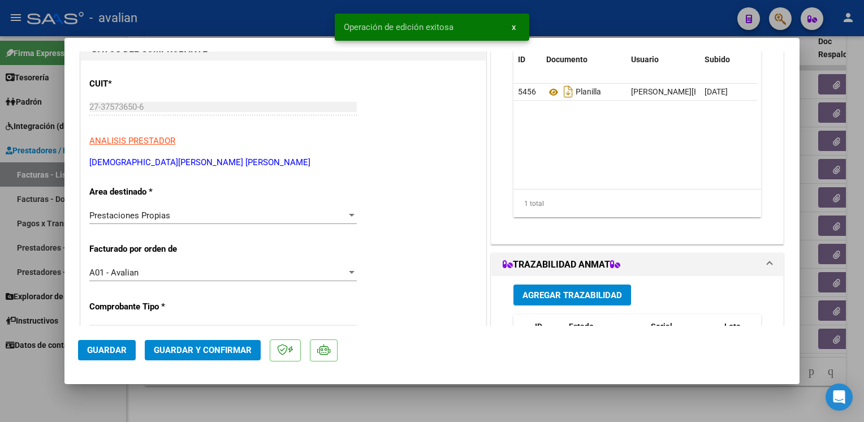
click at [292, 5] on div at bounding box center [432, 211] width 864 height 422
type input "$ 0,00"
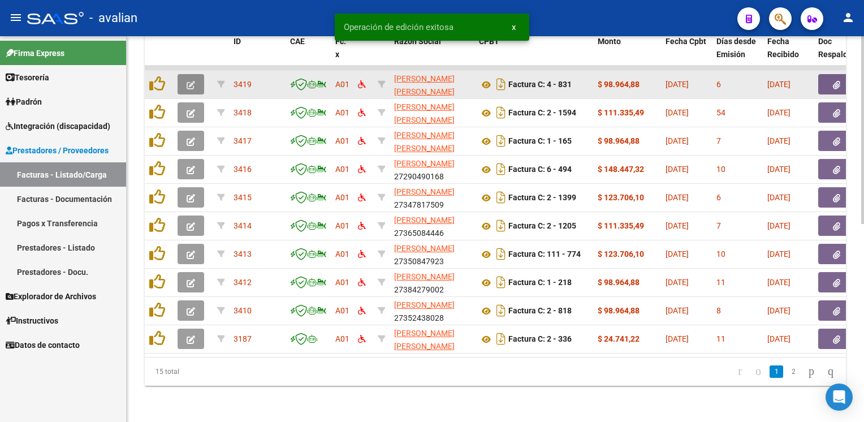
click at [187, 81] on span "button" at bounding box center [191, 84] width 8 height 10
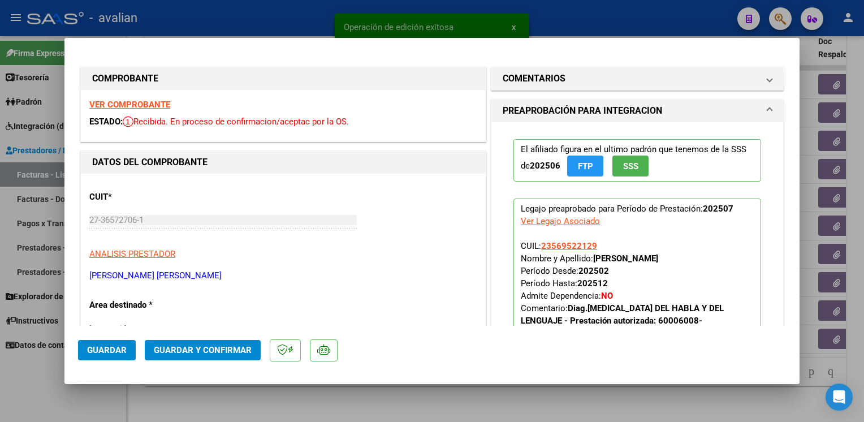
click at [145, 103] on strong "VER COMPROBANTE" at bounding box center [129, 105] width 81 height 10
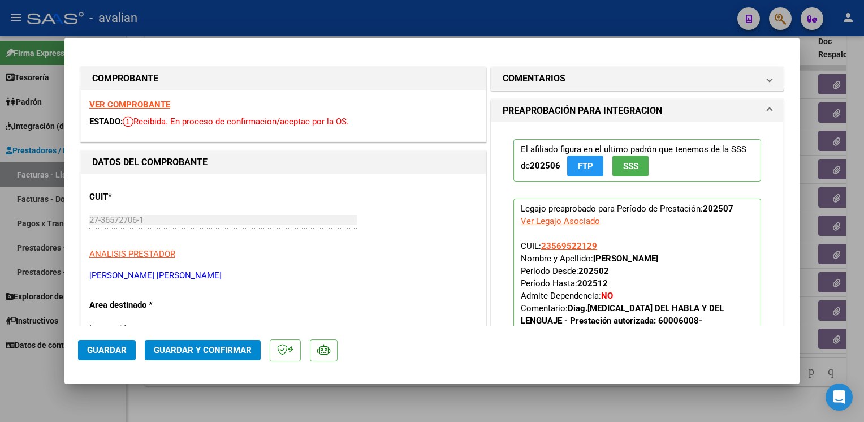
click at [210, 346] on span "Guardar y Confirmar" at bounding box center [203, 350] width 98 height 10
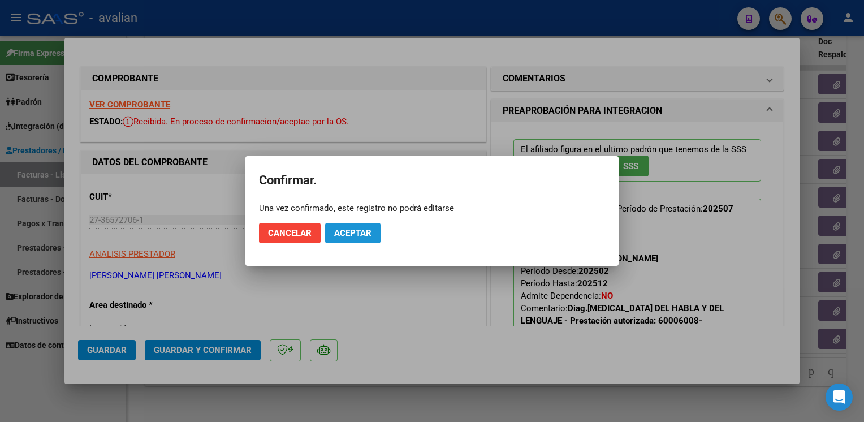
click at [367, 227] on button "Aceptar" at bounding box center [352, 233] width 55 height 20
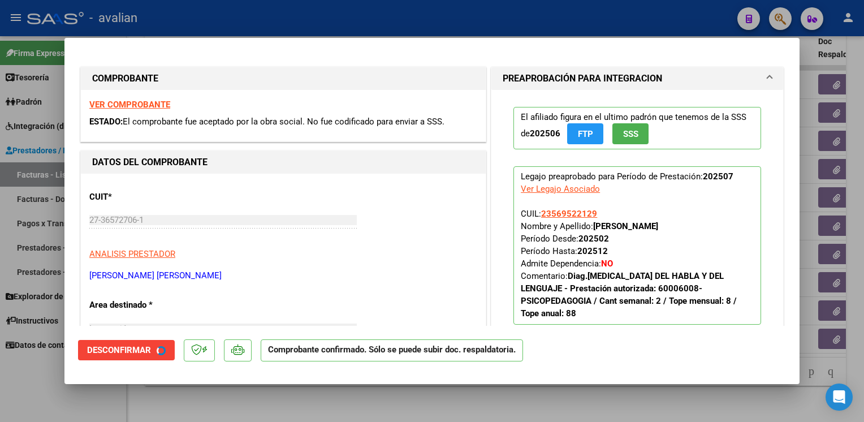
click at [247, 8] on div at bounding box center [432, 211] width 864 height 422
type input "$ 0,00"
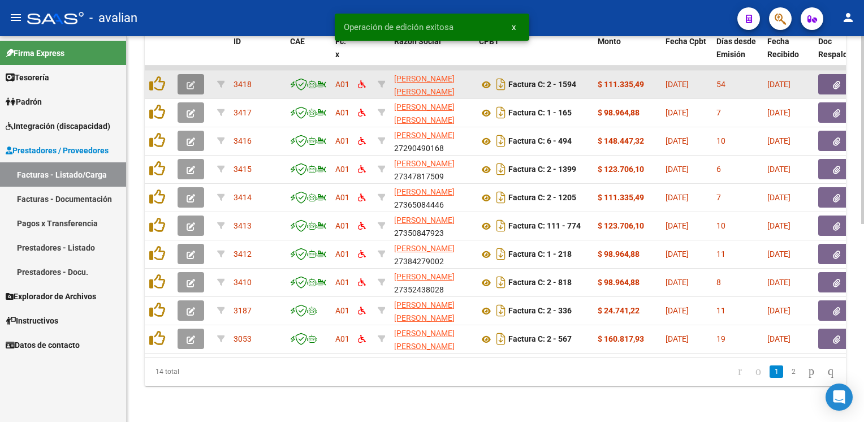
click at [197, 74] on button "button" at bounding box center [191, 84] width 27 height 20
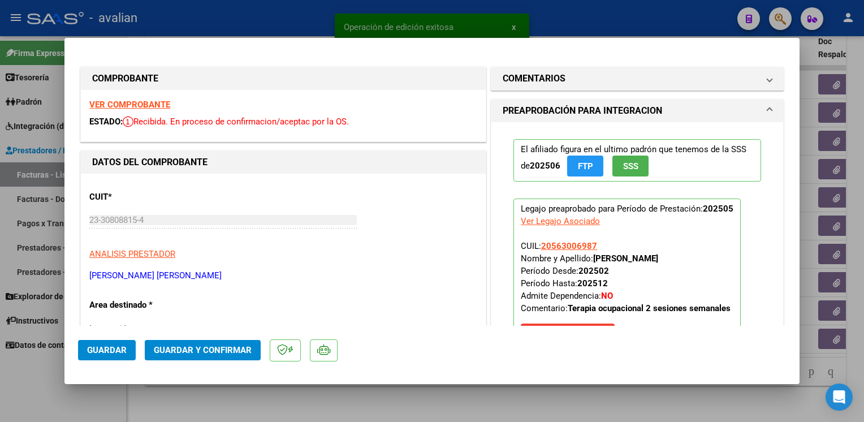
click at [144, 107] on strong "VER COMPROBANTE" at bounding box center [129, 105] width 81 height 10
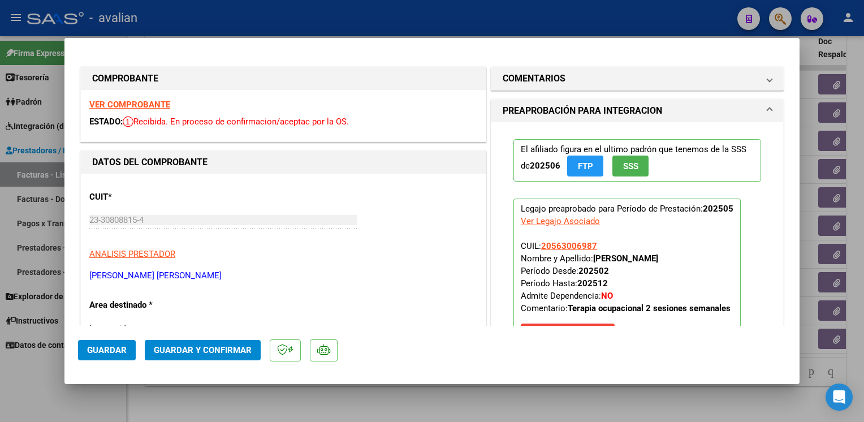
click at [228, 346] on span "Guardar y Confirmar" at bounding box center [203, 350] width 98 height 10
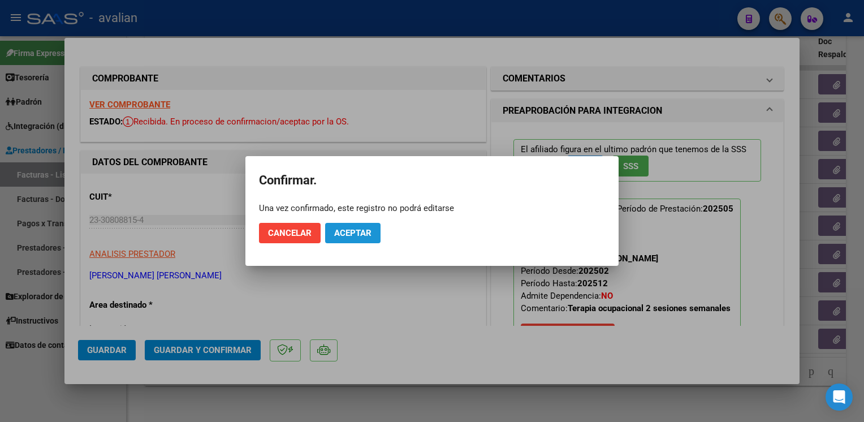
click at [354, 232] on span "Aceptar" at bounding box center [352, 233] width 37 height 10
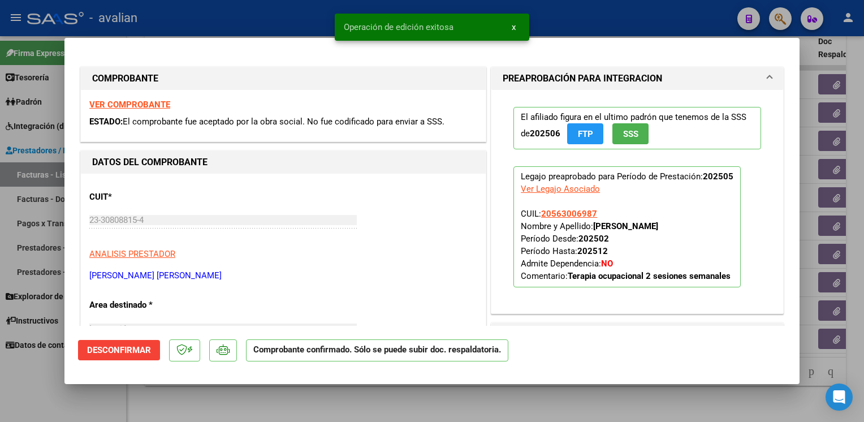
click at [270, 7] on div at bounding box center [432, 211] width 864 height 422
type input "$ 0,00"
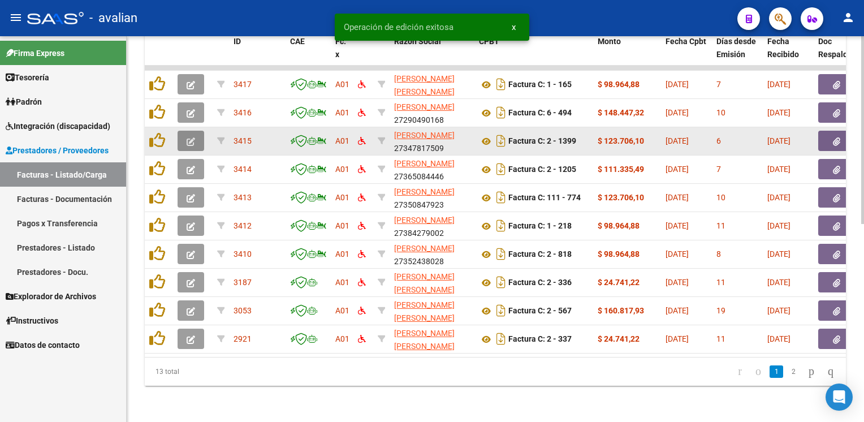
click at [193, 131] on button "button" at bounding box center [191, 141] width 27 height 20
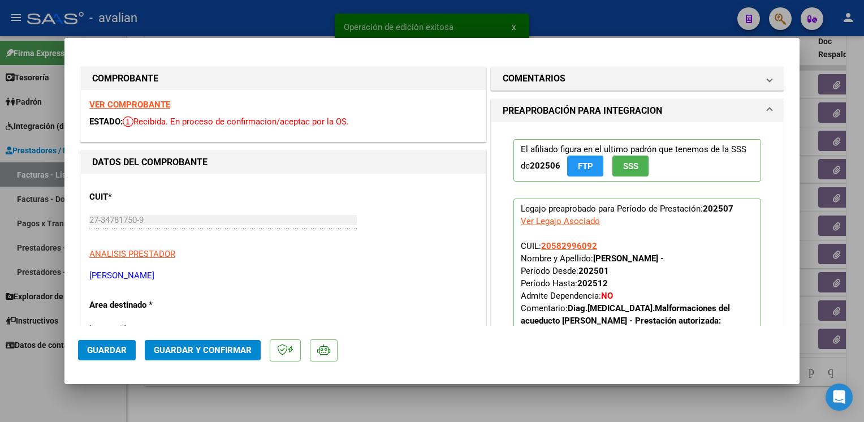
click at [161, 102] on strong "VER COMPROBANTE" at bounding box center [129, 105] width 81 height 10
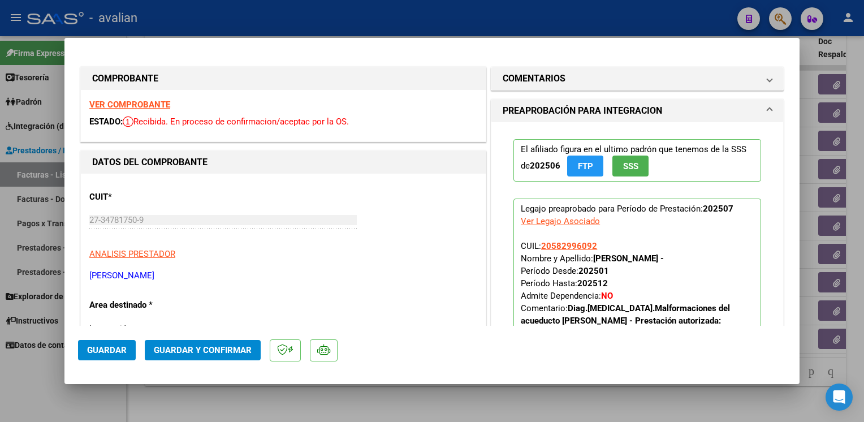
click at [213, 348] on span "Guardar y Confirmar" at bounding box center [203, 350] width 98 height 10
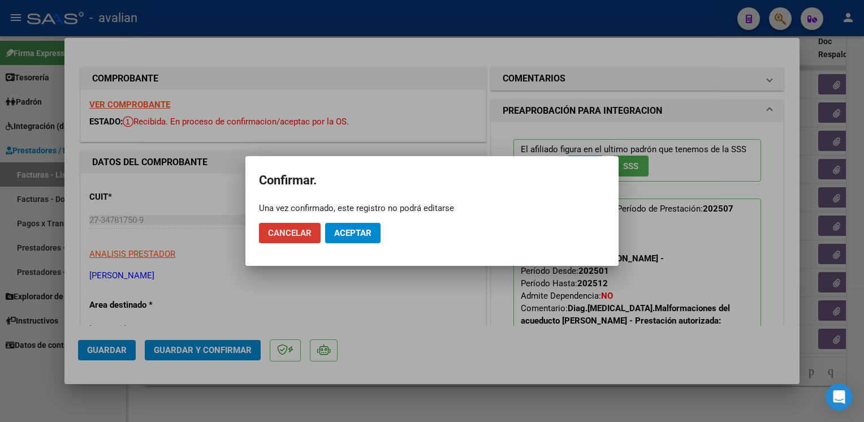
click at [369, 234] on span "Aceptar" at bounding box center [352, 233] width 37 height 10
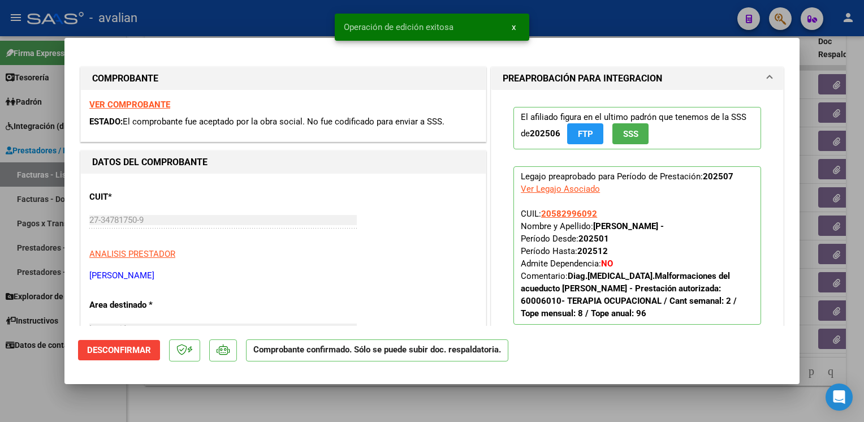
click at [214, 18] on div at bounding box center [432, 211] width 864 height 422
type input "$ 0,00"
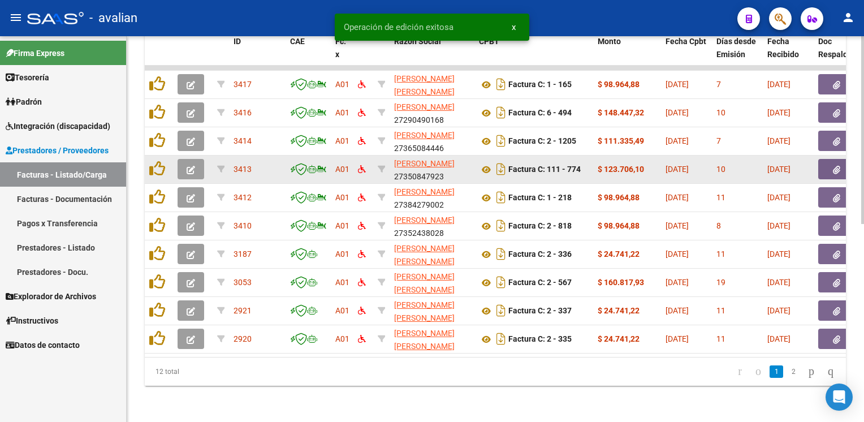
click at [196, 161] on button "button" at bounding box center [191, 169] width 27 height 20
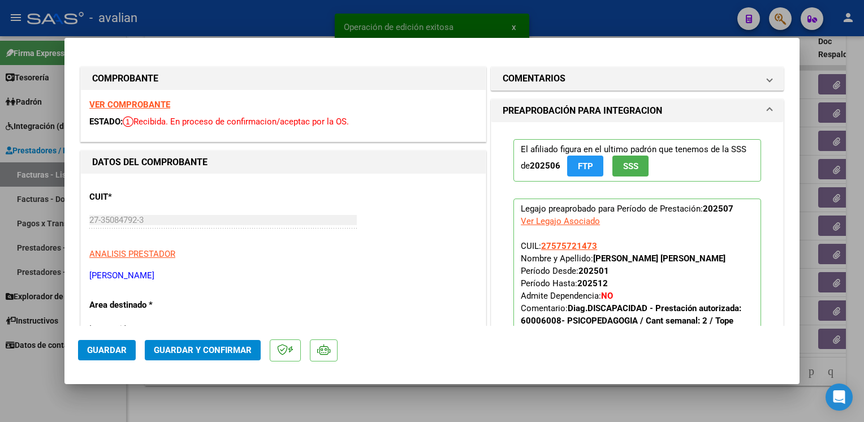
click at [149, 103] on strong "VER COMPROBANTE" at bounding box center [129, 105] width 81 height 10
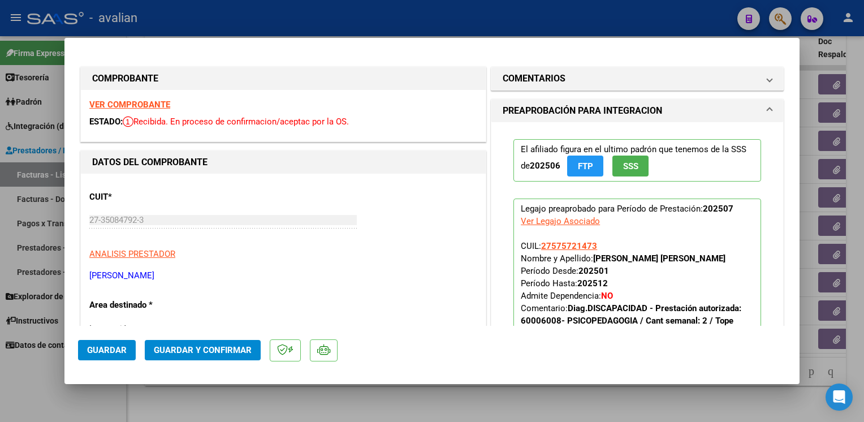
click at [209, 351] on span "Guardar y Confirmar" at bounding box center [203, 350] width 98 height 10
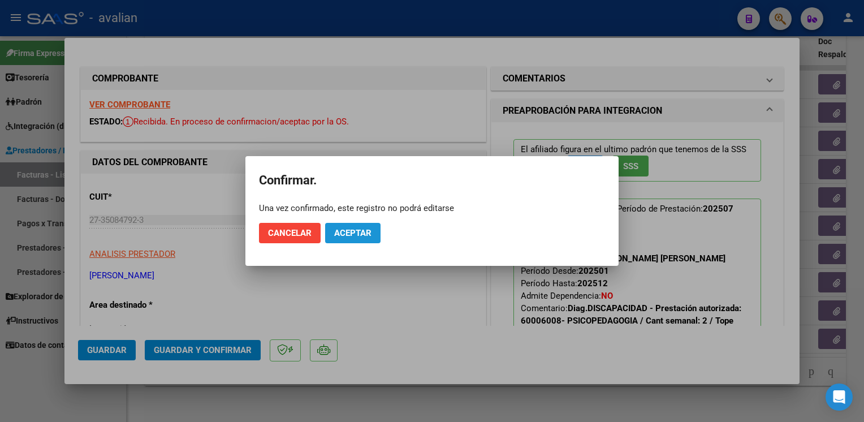
click at [361, 234] on span "Aceptar" at bounding box center [352, 233] width 37 height 10
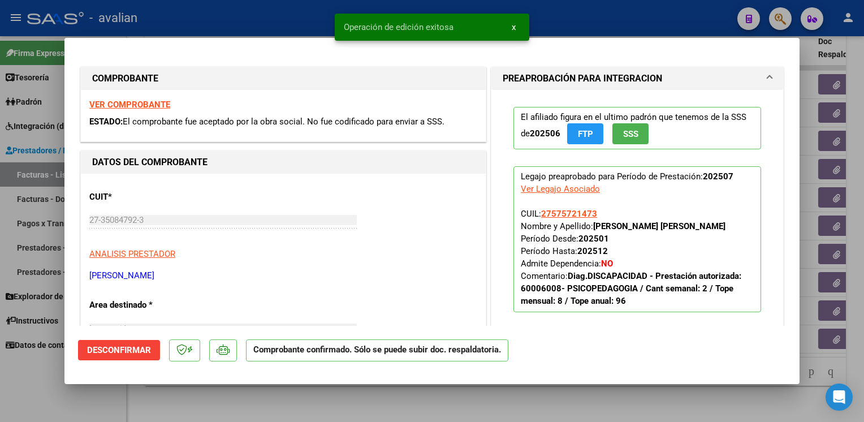
drag, startPoint x: 258, startPoint y: 19, endPoint x: 259, endPoint y: 36, distance: 16.4
click at [259, 19] on div at bounding box center [432, 211] width 864 height 422
type input "$ 0,00"
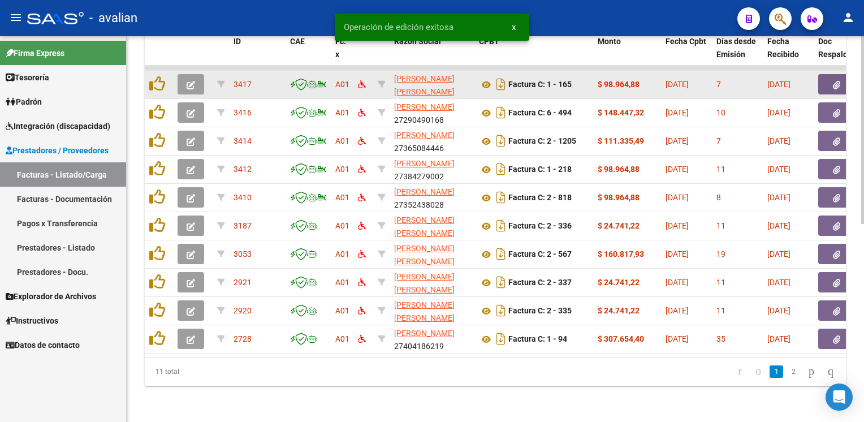
click at [192, 81] on icon "button" at bounding box center [191, 85] width 8 height 8
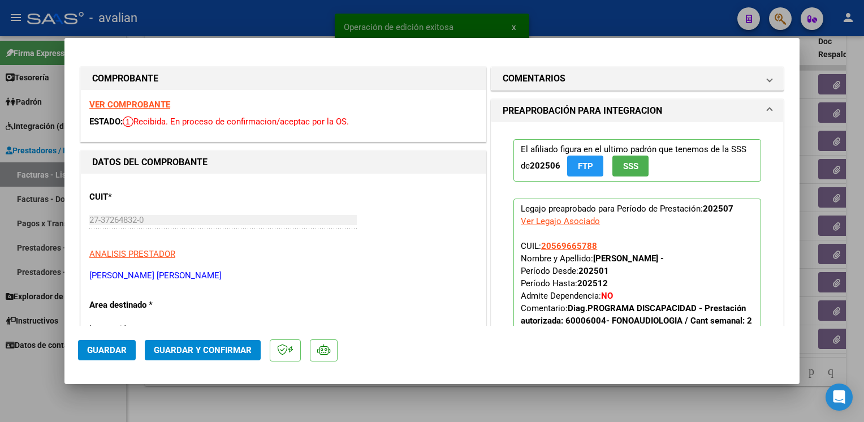
click at [166, 106] on strong "VER COMPROBANTE" at bounding box center [129, 105] width 81 height 10
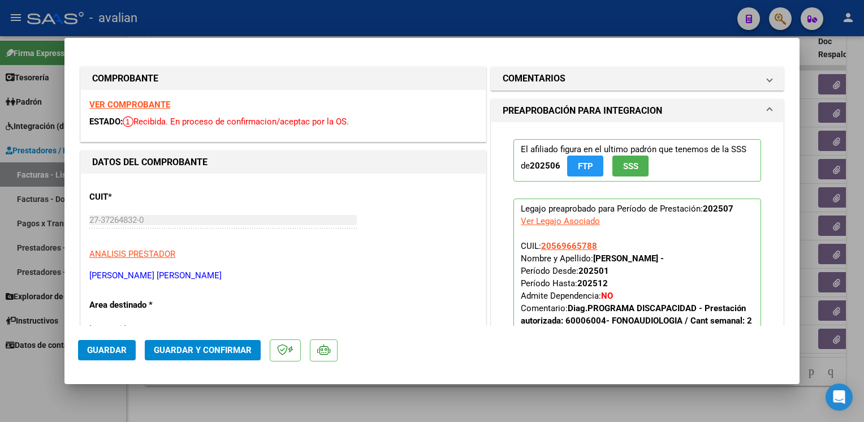
click at [233, 347] on span "Guardar y Confirmar" at bounding box center [203, 350] width 98 height 10
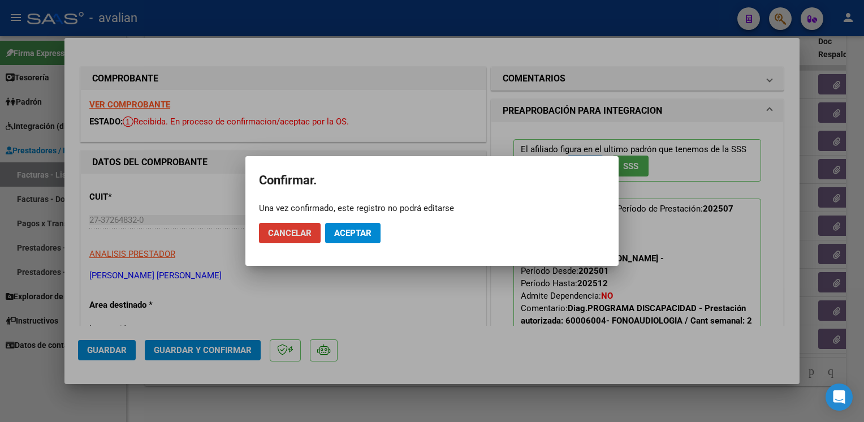
click at [365, 233] on span "Aceptar" at bounding box center [352, 233] width 37 height 10
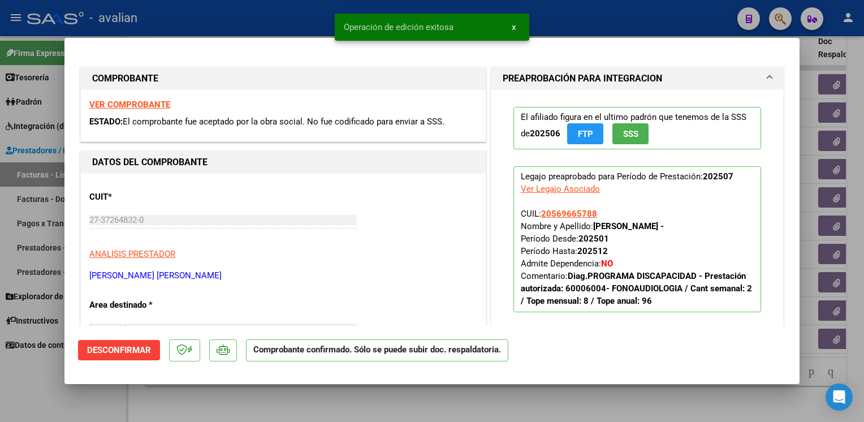
click at [292, 28] on div at bounding box center [432, 211] width 864 height 422
type input "$ 0,00"
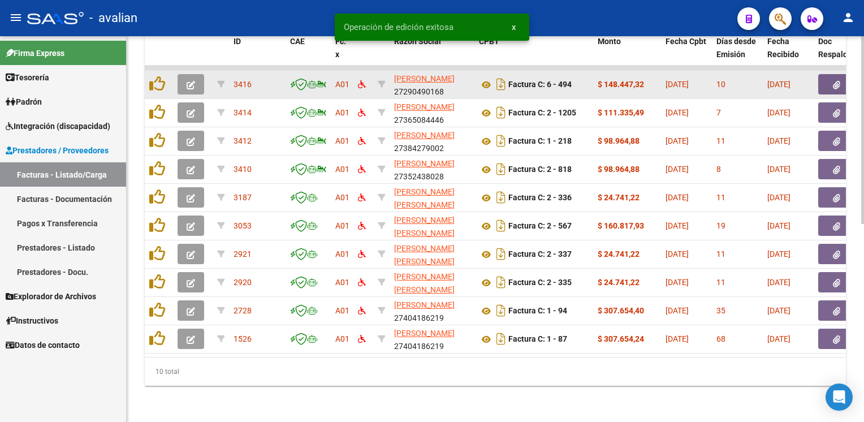
click at [193, 81] on icon "button" at bounding box center [191, 85] width 8 height 8
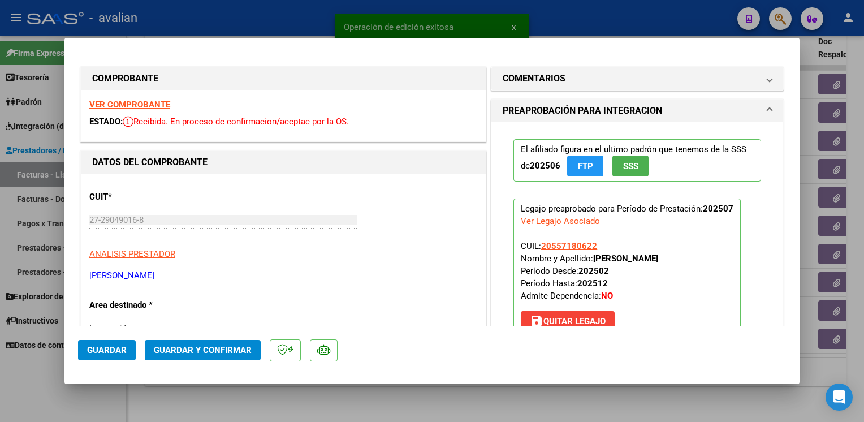
click at [137, 102] on strong "VER COMPROBANTE" at bounding box center [129, 105] width 81 height 10
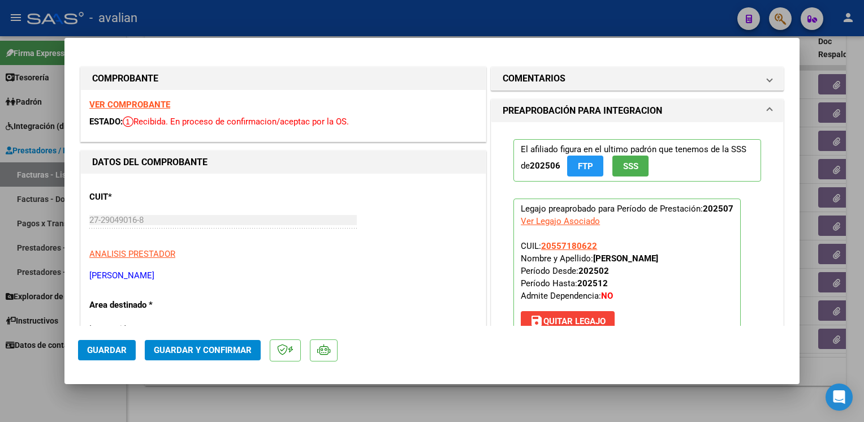
click at [217, 347] on span "Guardar y Confirmar" at bounding box center [203, 350] width 98 height 10
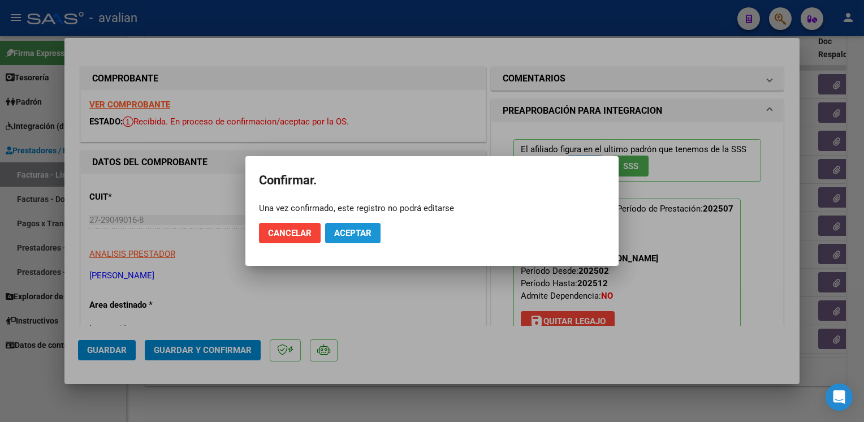
drag, startPoint x: 363, startPoint y: 236, endPoint x: 345, endPoint y: 196, distance: 44.1
click at [364, 236] on span "Aceptar" at bounding box center [352, 233] width 37 height 10
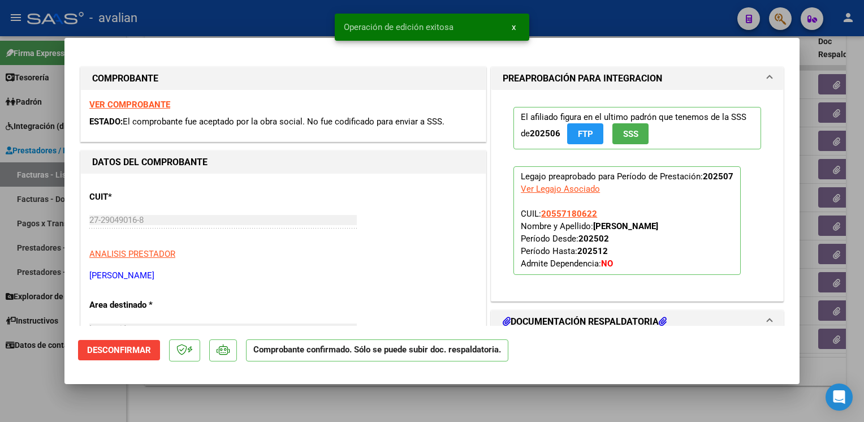
click at [257, 11] on div at bounding box center [432, 211] width 864 height 422
type input "$ 0,00"
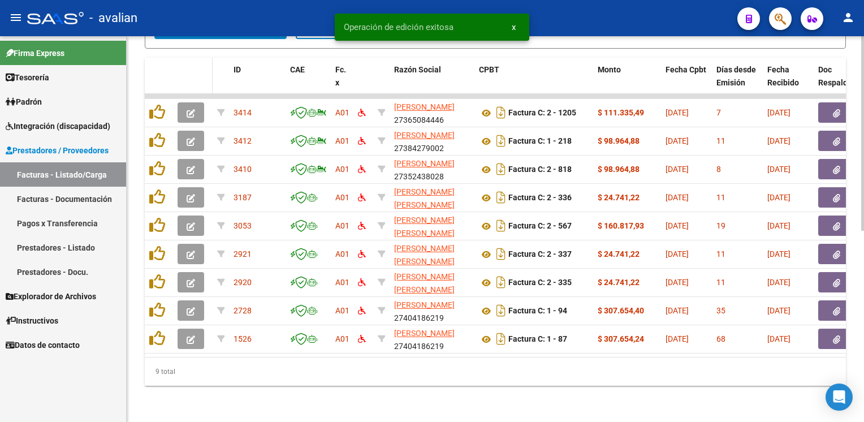
scroll to position [379, 0]
click at [195, 75] on datatable-header-cell at bounding box center [193, 83] width 40 height 50
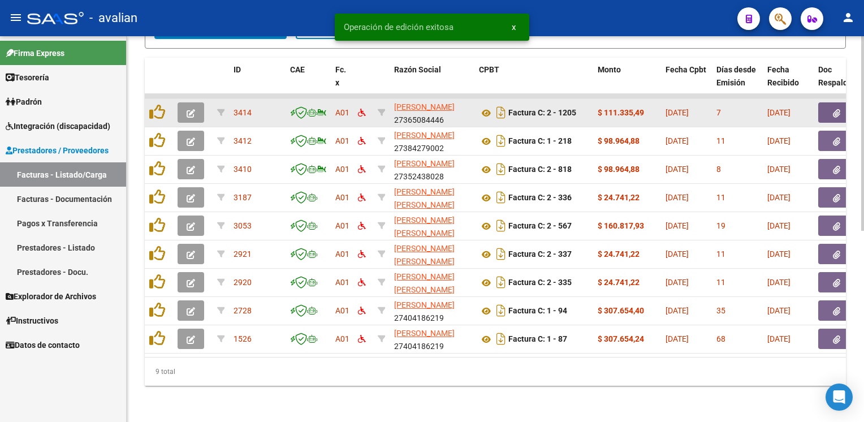
click at [197, 102] on button "button" at bounding box center [191, 112] width 27 height 20
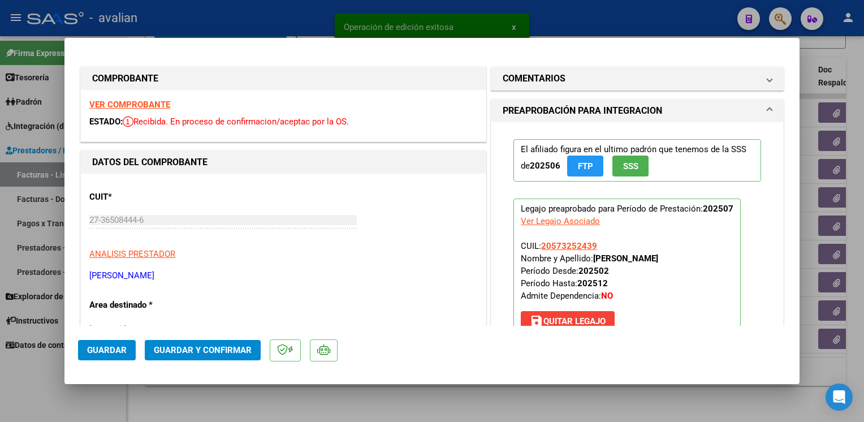
click at [145, 102] on strong "VER COMPROBANTE" at bounding box center [129, 105] width 81 height 10
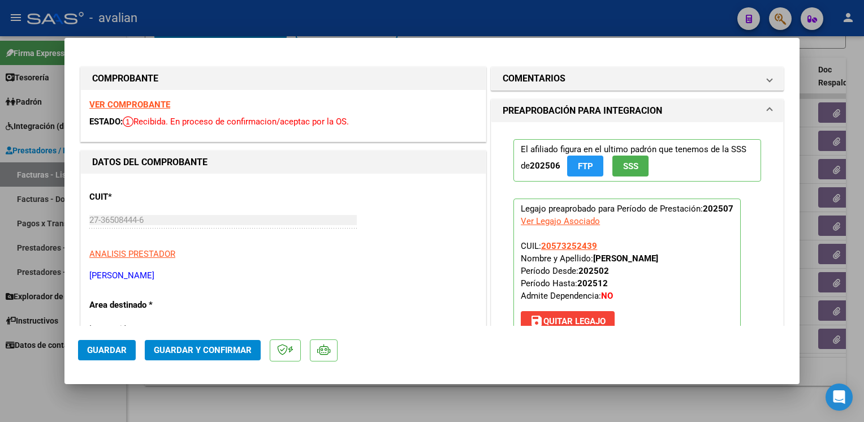
click at [188, 352] on span "Guardar y Confirmar" at bounding box center [203, 350] width 98 height 10
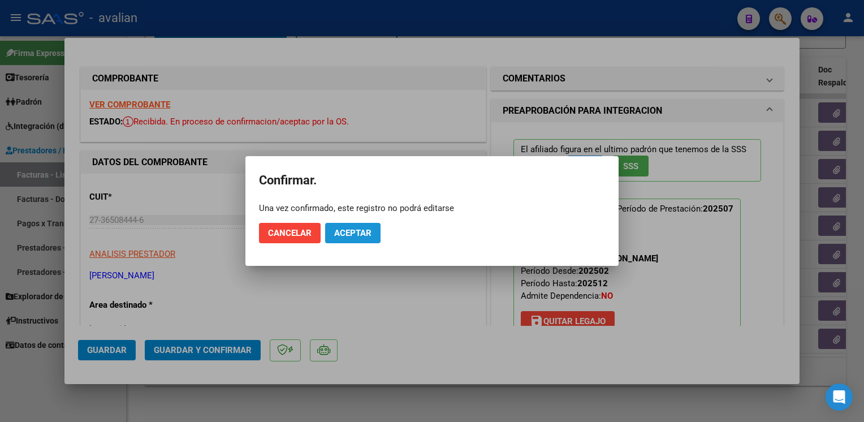
click at [358, 231] on span "Aceptar" at bounding box center [352, 233] width 37 height 10
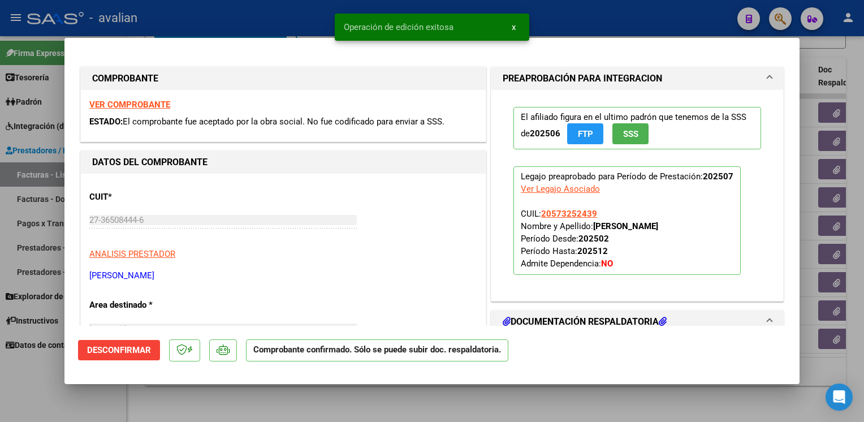
click at [245, 24] on div at bounding box center [432, 211] width 864 height 422
type input "$ 0,00"
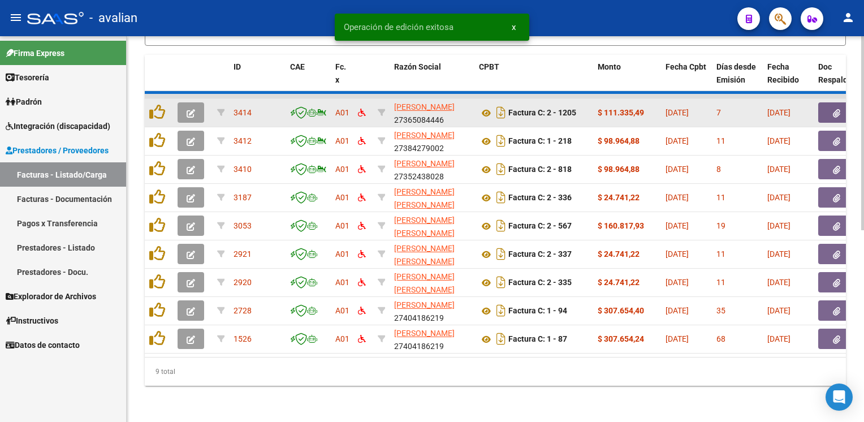
scroll to position [351, 0]
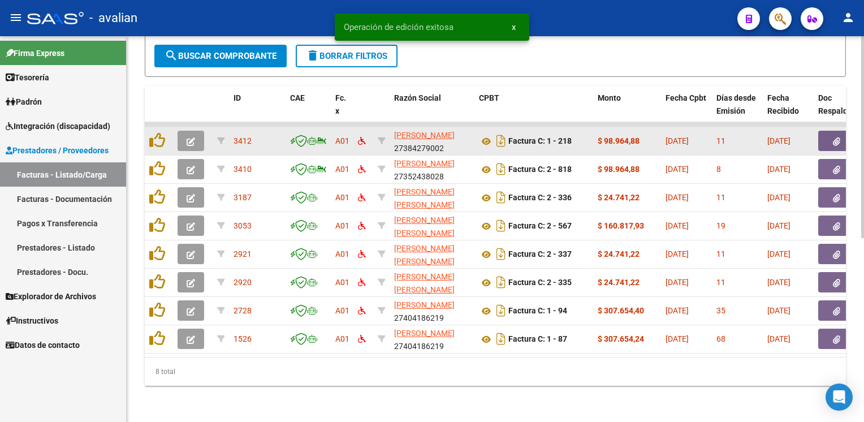
click at [194, 137] on icon "button" at bounding box center [191, 141] width 8 height 8
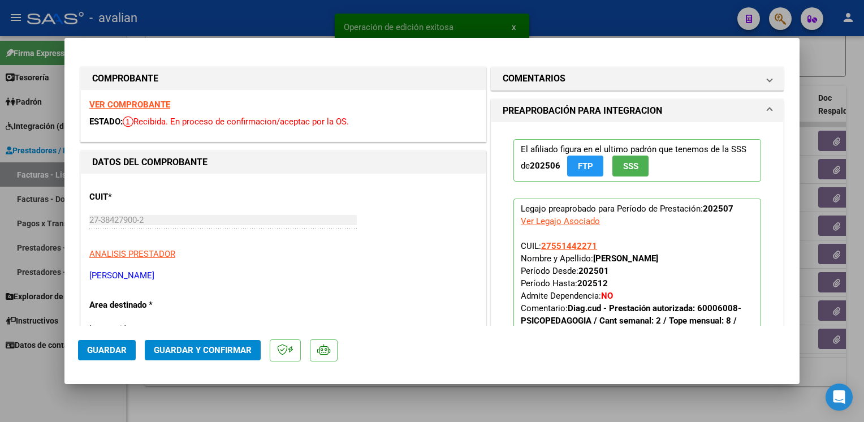
click at [161, 102] on strong "VER COMPROBANTE" at bounding box center [129, 105] width 81 height 10
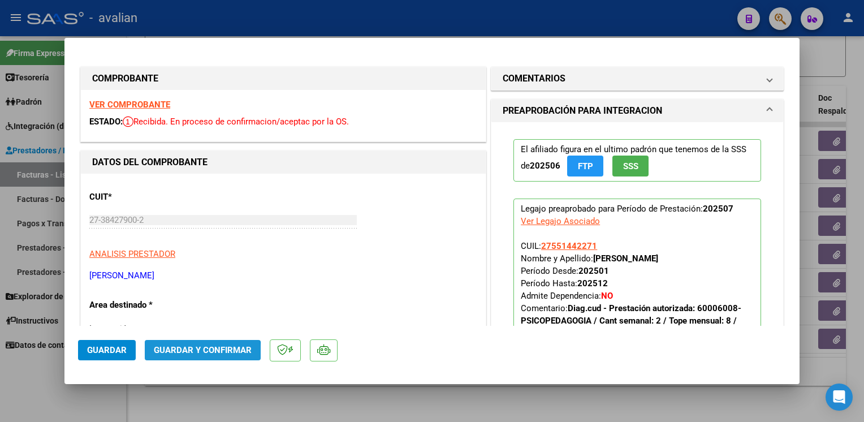
click at [195, 355] on span "Guardar y Confirmar" at bounding box center [203, 350] width 98 height 10
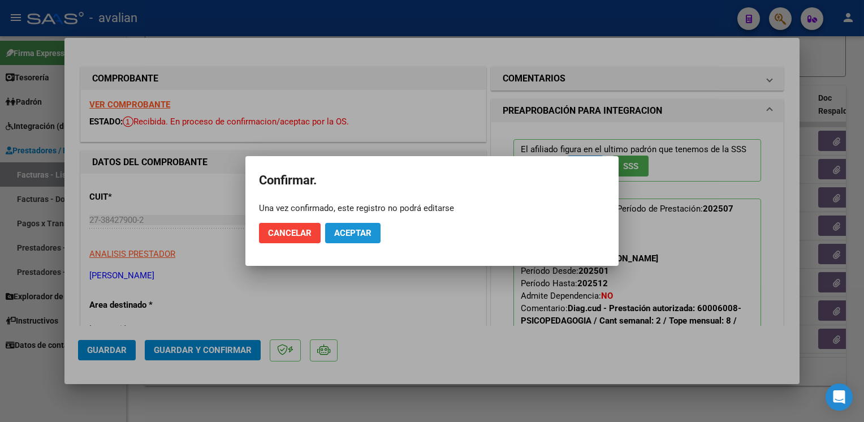
click at [365, 232] on span "Aceptar" at bounding box center [352, 233] width 37 height 10
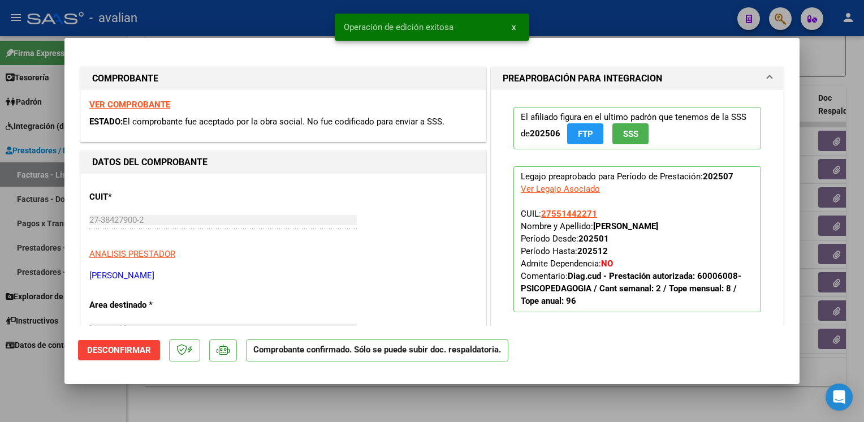
click at [247, 26] on div at bounding box center [432, 211] width 864 height 422
type input "$ 0,00"
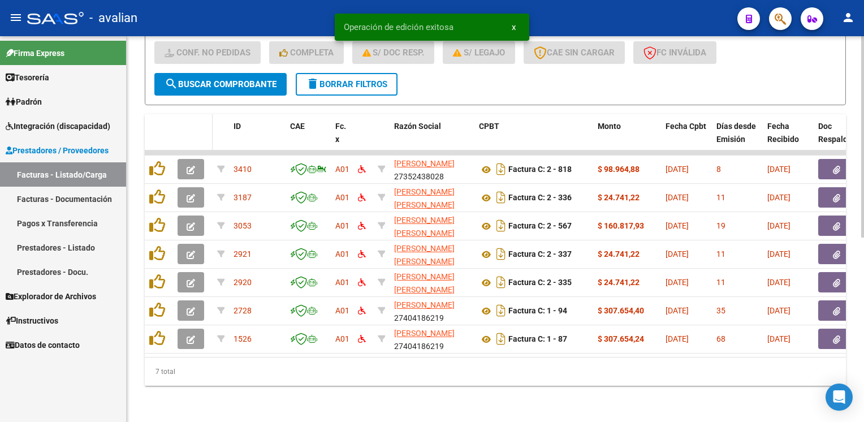
scroll to position [322, 0]
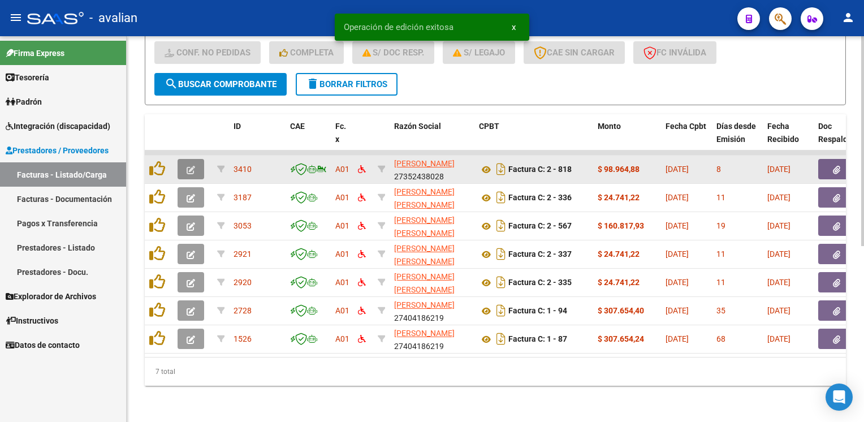
click at [192, 166] on icon "button" at bounding box center [191, 170] width 8 height 8
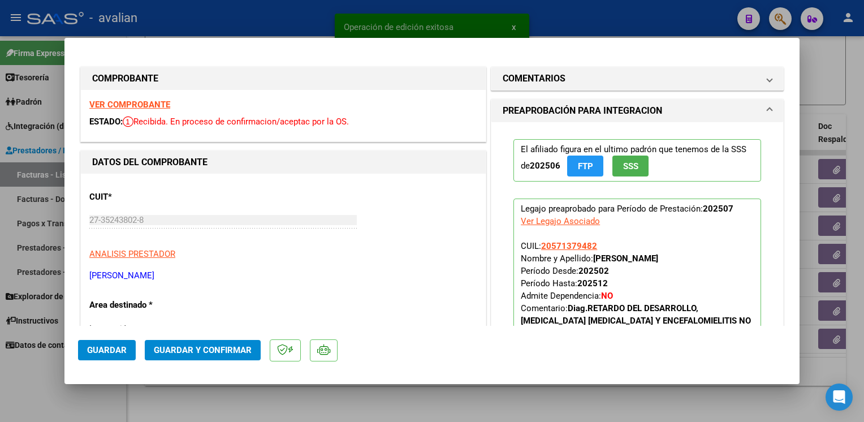
click at [152, 107] on strong "VER COMPROBANTE" at bounding box center [129, 105] width 81 height 10
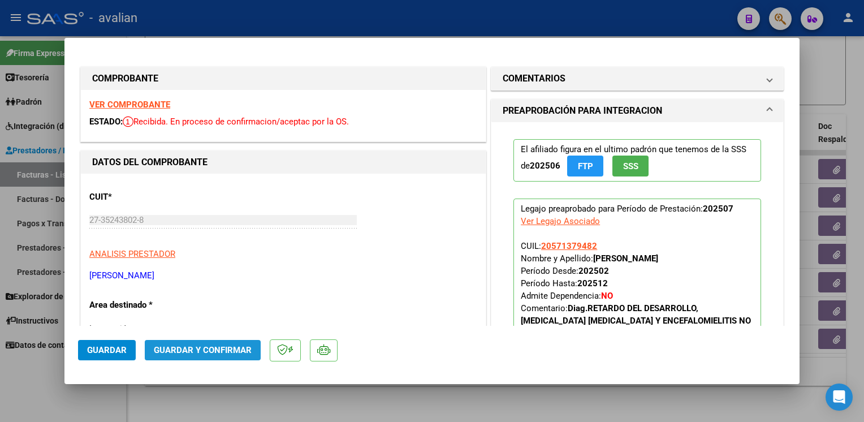
click at [230, 354] on span "Guardar y Confirmar" at bounding box center [203, 350] width 98 height 10
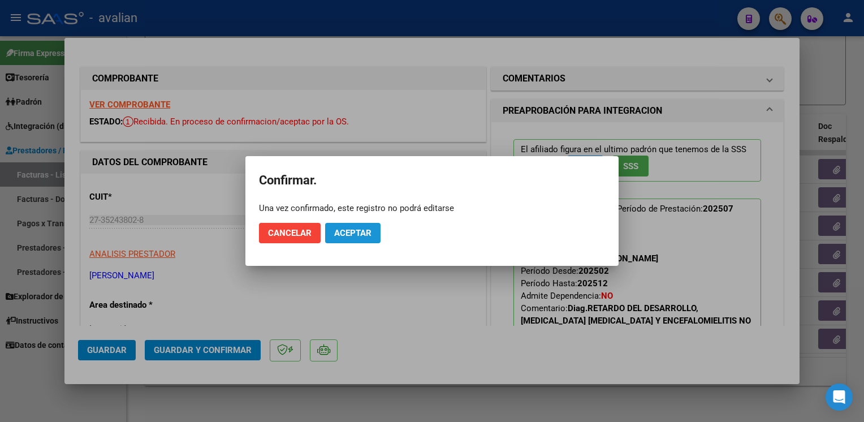
click at [353, 238] on span "Aceptar" at bounding box center [352, 233] width 37 height 10
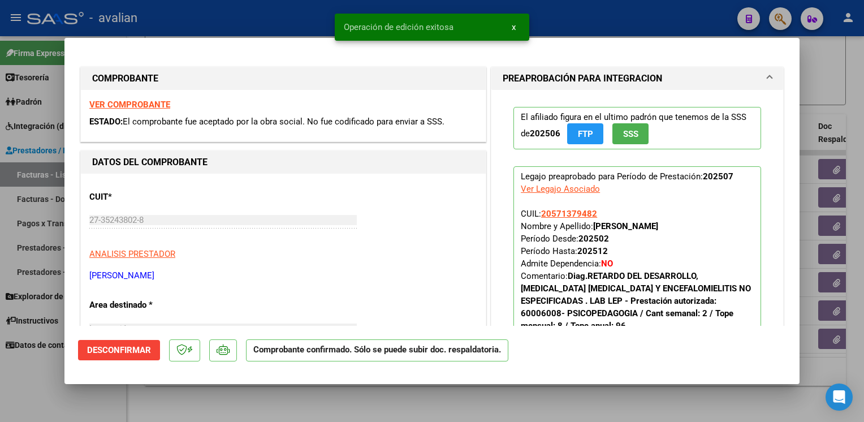
click at [321, 12] on div "Operación de edición exitosa x" at bounding box center [432, 27] width 222 height 54
click at [213, 15] on div at bounding box center [432, 211] width 864 height 422
type input "$ 0,00"
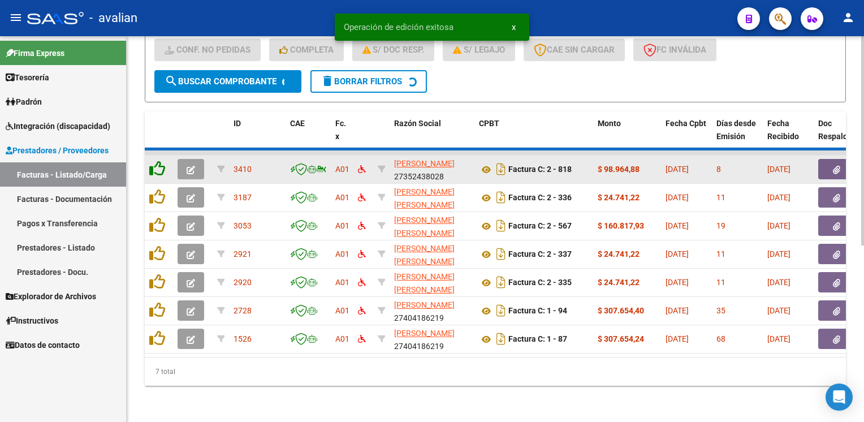
scroll to position [294, 0]
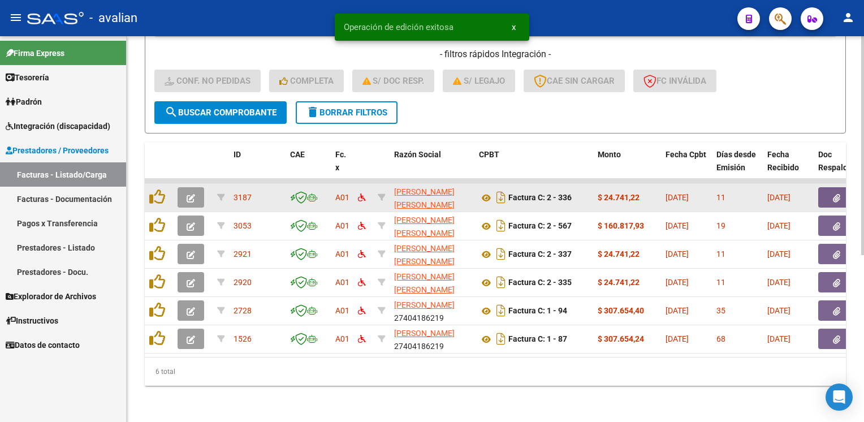
click at [197, 194] on button "button" at bounding box center [191, 197] width 27 height 20
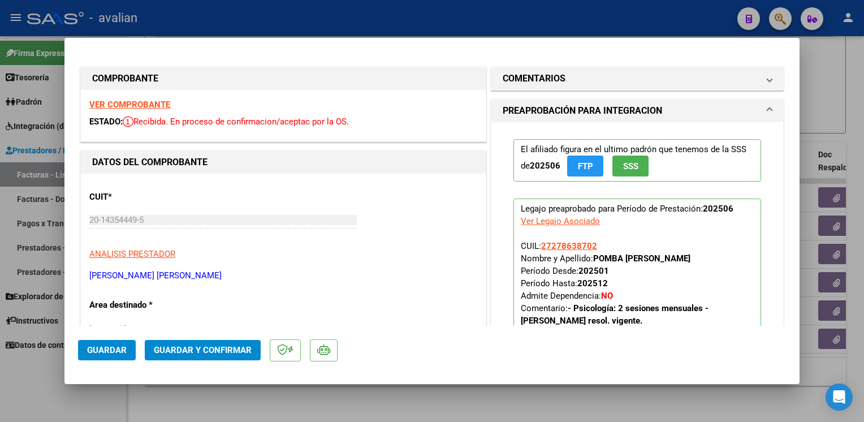
click at [153, 105] on strong "VER COMPROBANTE" at bounding box center [129, 105] width 81 height 10
drag, startPoint x: 226, startPoint y: 345, endPoint x: 309, endPoint y: 243, distance: 131.9
click at [230, 338] on mat-dialog-actions "Guardar Guardar y Confirmar" at bounding box center [432, 348] width 708 height 45
click at [227, 345] on span "Guardar y Confirmar" at bounding box center [203, 350] width 98 height 10
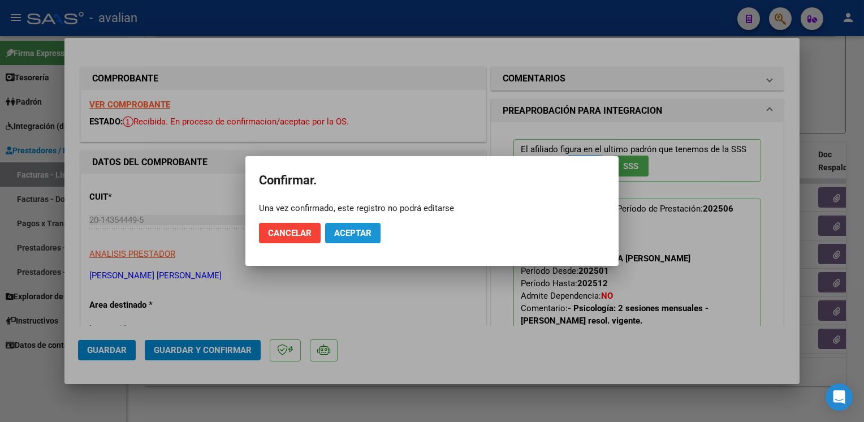
drag, startPoint x: 360, startPoint y: 228, endPoint x: 360, endPoint y: 216, distance: 11.9
click at [362, 229] on span "Aceptar" at bounding box center [352, 233] width 37 height 10
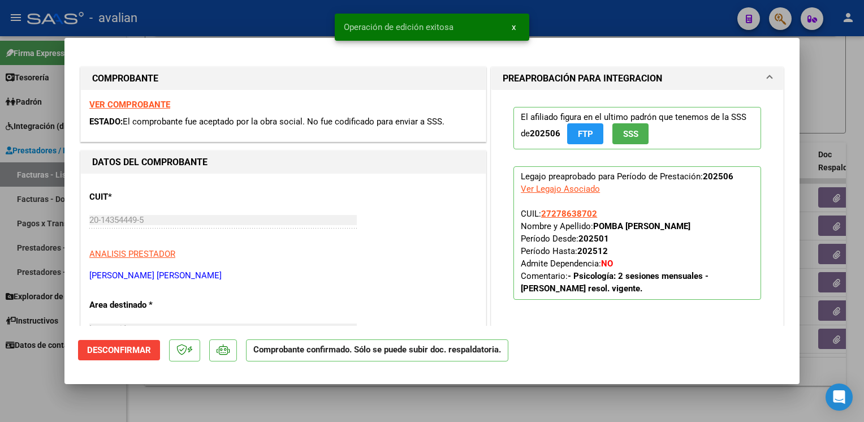
click at [285, 21] on div at bounding box center [432, 211] width 864 height 422
type input "$ 0,00"
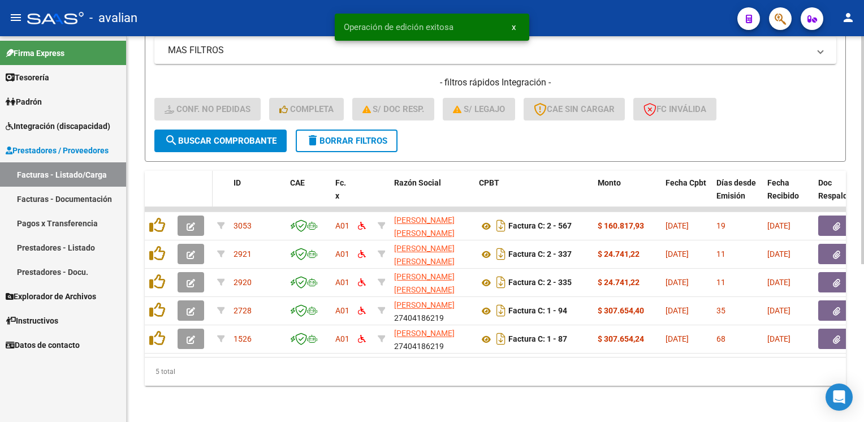
scroll to position [266, 0]
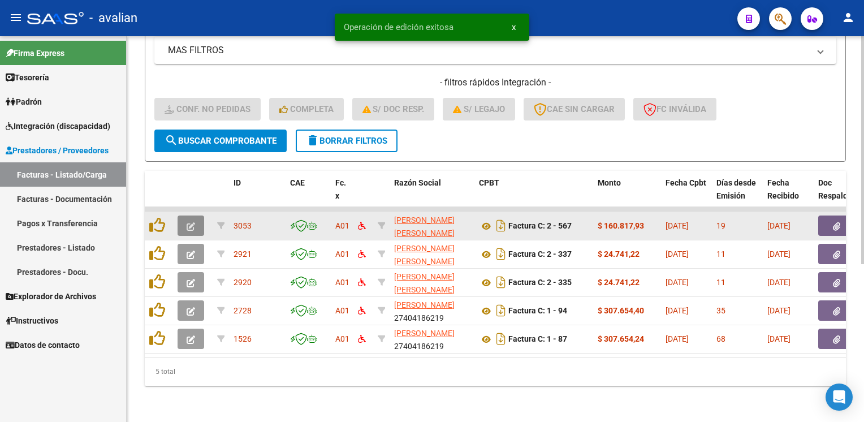
click at [188, 222] on icon "button" at bounding box center [191, 226] width 8 height 8
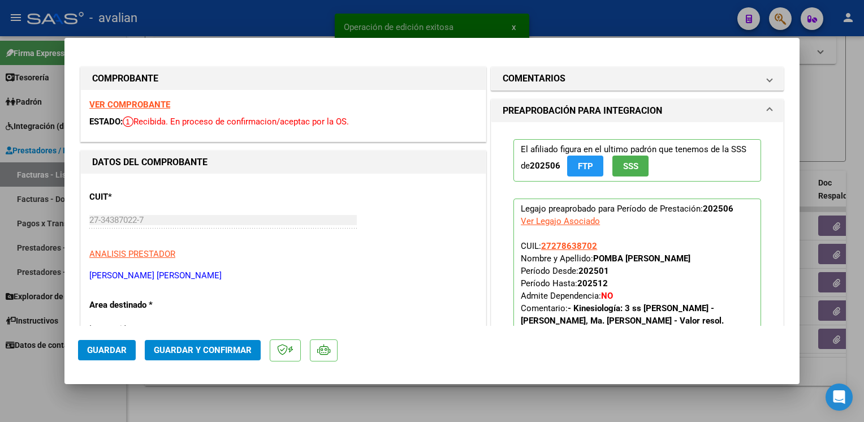
click at [140, 100] on strong "VER COMPROBANTE" at bounding box center [129, 105] width 81 height 10
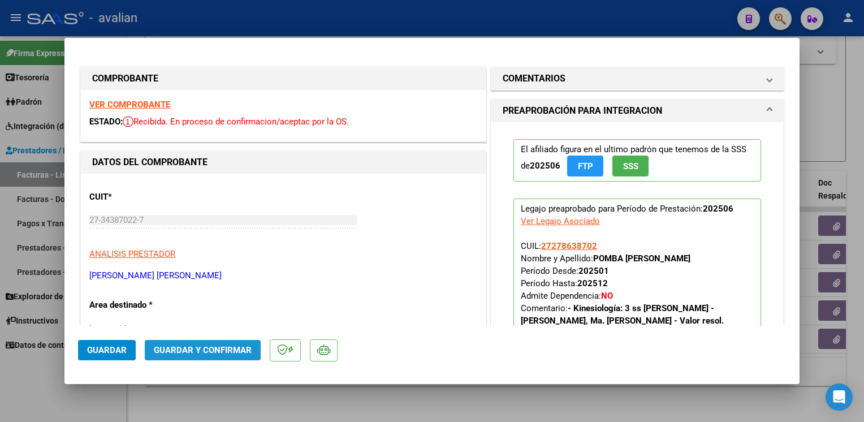
click at [210, 350] on span "Guardar y Confirmar" at bounding box center [203, 350] width 98 height 10
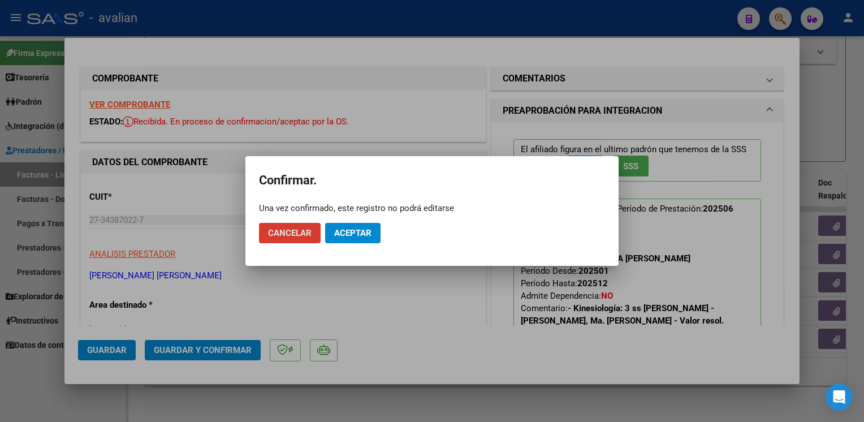
click at [362, 233] on span "Aceptar" at bounding box center [352, 233] width 37 height 10
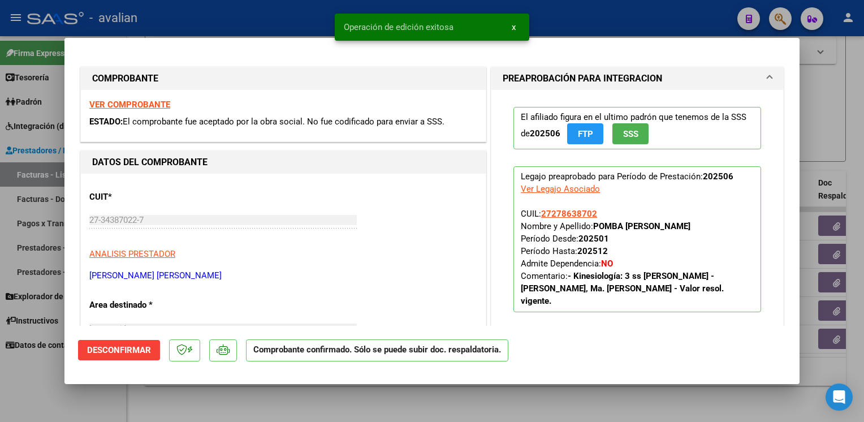
click at [251, 23] on div at bounding box center [432, 211] width 864 height 422
type input "$ 0,00"
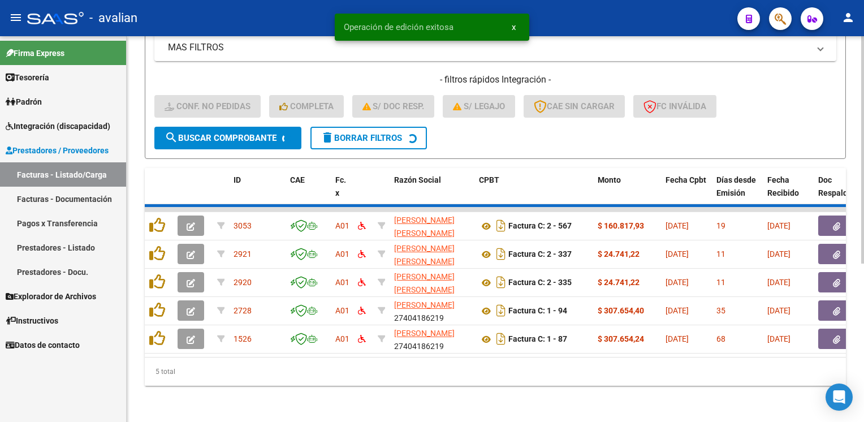
scroll to position [238, 0]
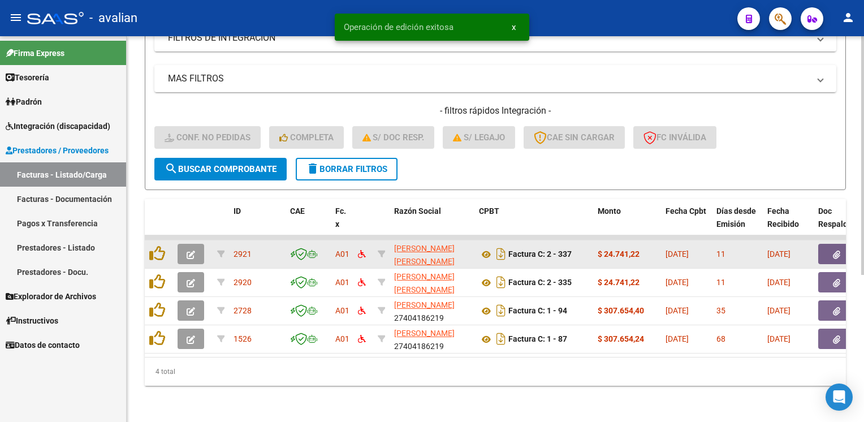
click at [191, 251] on icon "button" at bounding box center [191, 255] width 8 height 8
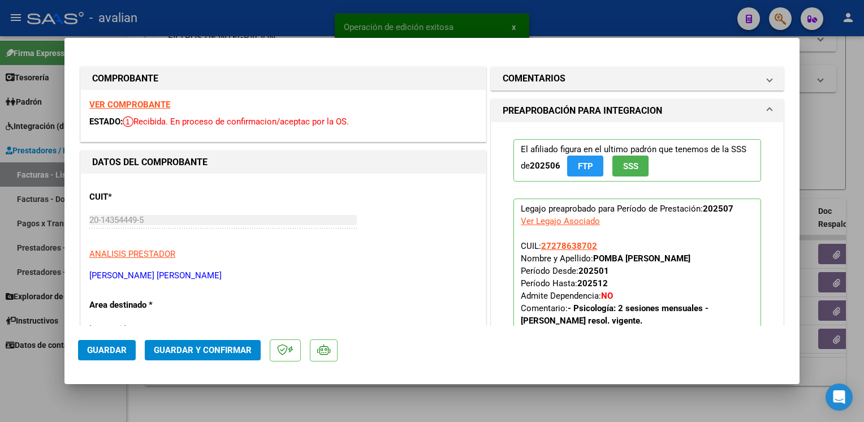
click at [158, 104] on strong "VER COMPROBANTE" at bounding box center [129, 105] width 81 height 10
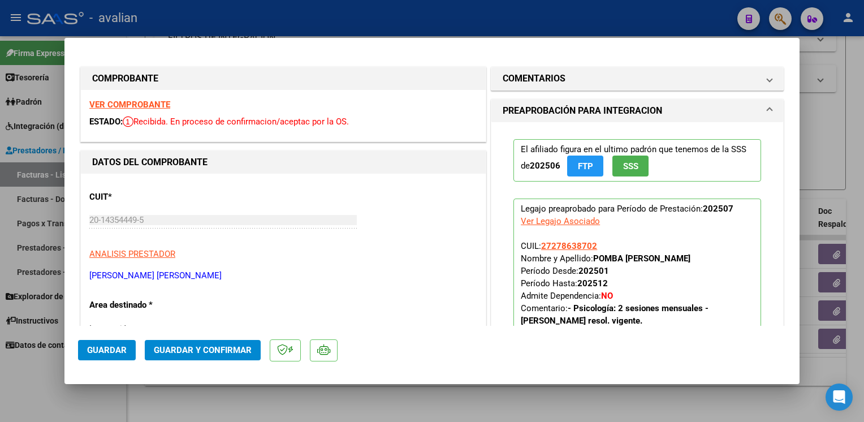
click at [208, 341] on button "Guardar y Confirmar" at bounding box center [203, 350] width 116 height 20
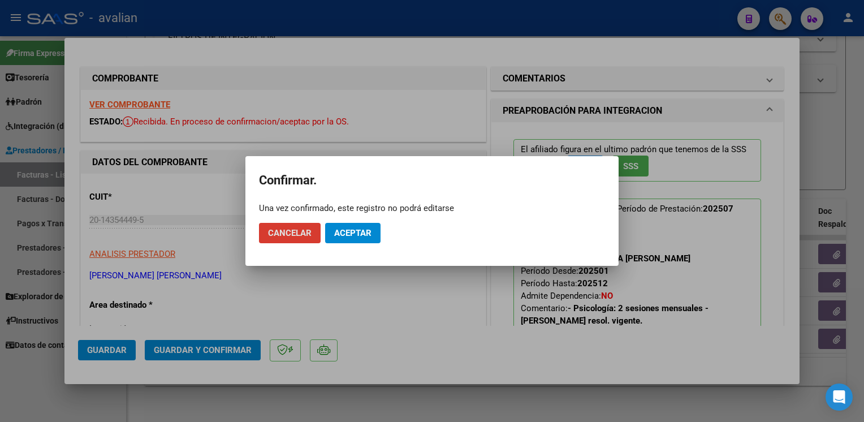
click at [323, 223] on mat-dialog-actions "Cancelar Aceptar" at bounding box center [432, 233] width 346 height 38
click at [345, 234] on span "Aceptar" at bounding box center [352, 233] width 37 height 10
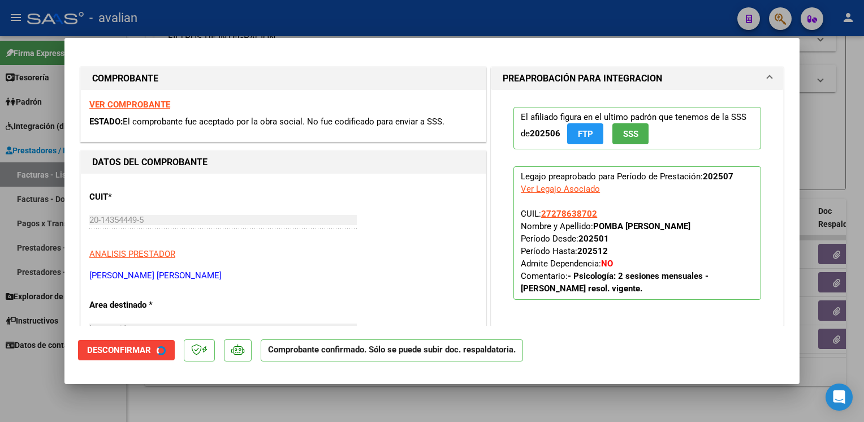
click at [235, 6] on div at bounding box center [432, 211] width 864 height 422
type input "$ 0,00"
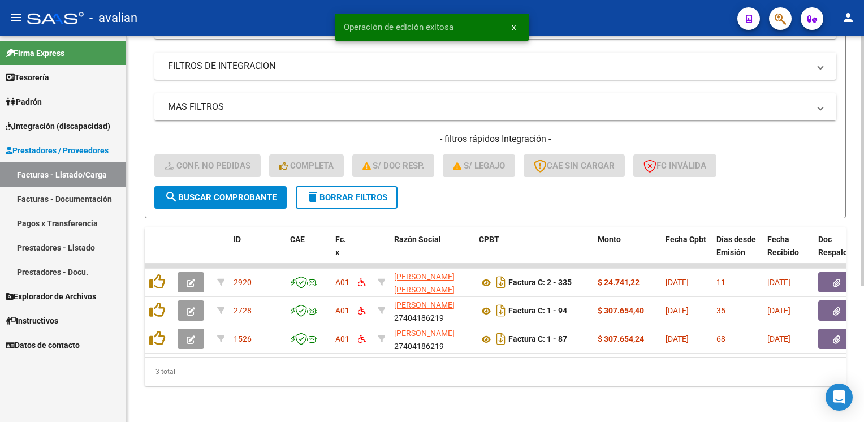
scroll to position [209, 0]
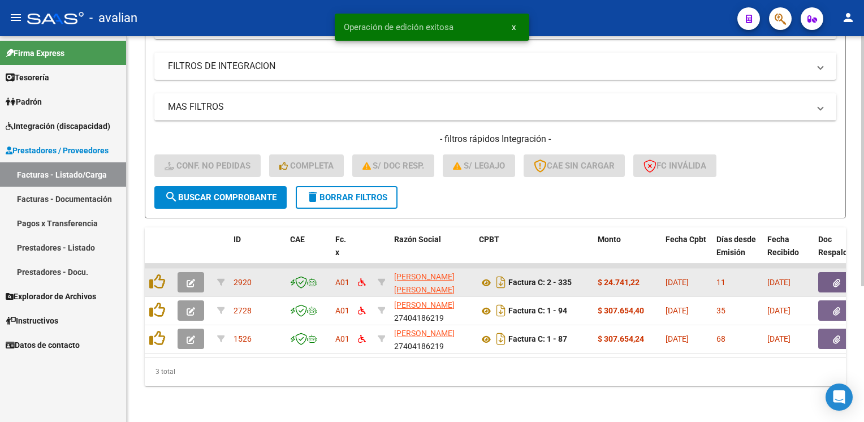
click at [194, 279] on icon "button" at bounding box center [191, 283] width 8 height 8
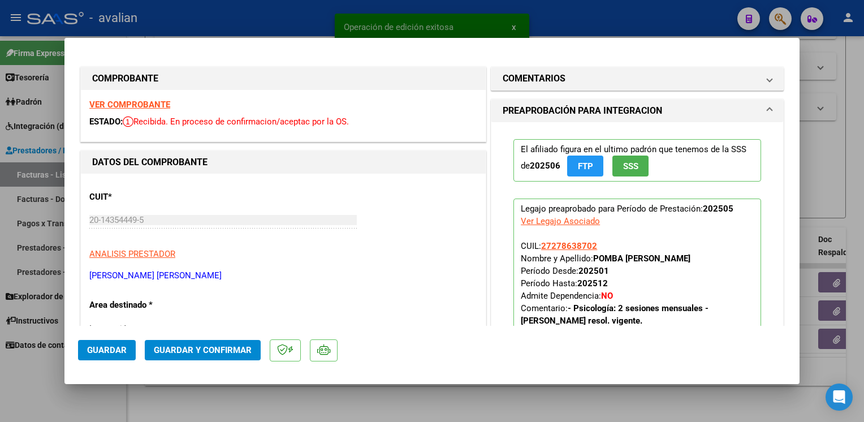
click at [121, 105] on strong "VER COMPROBANTE" at bounding box center [129, 105] width 81 height 10
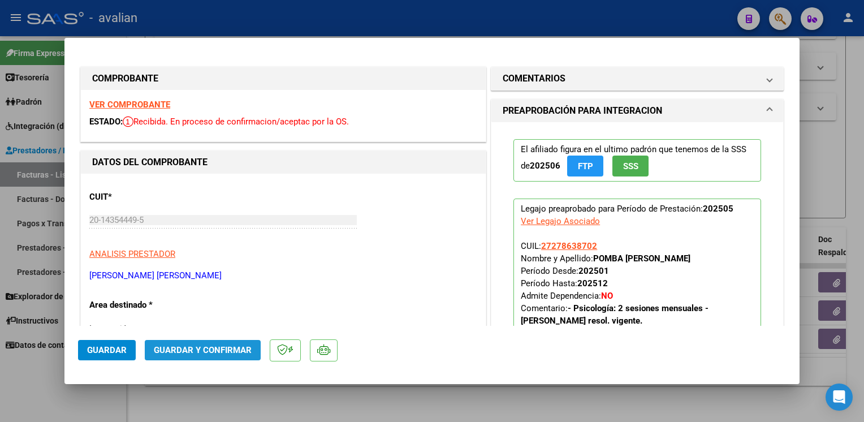
click at [210, 351] on span "Guardar y Confirmar" at bounding box center [203, 350] width 98 height 10
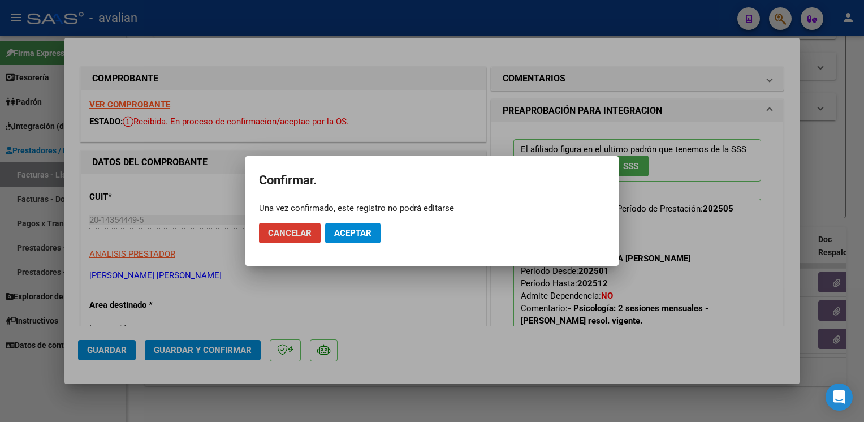
click at [373, 230] on button "Aceptar" at bounding box center [352, 233] width 55 height 20
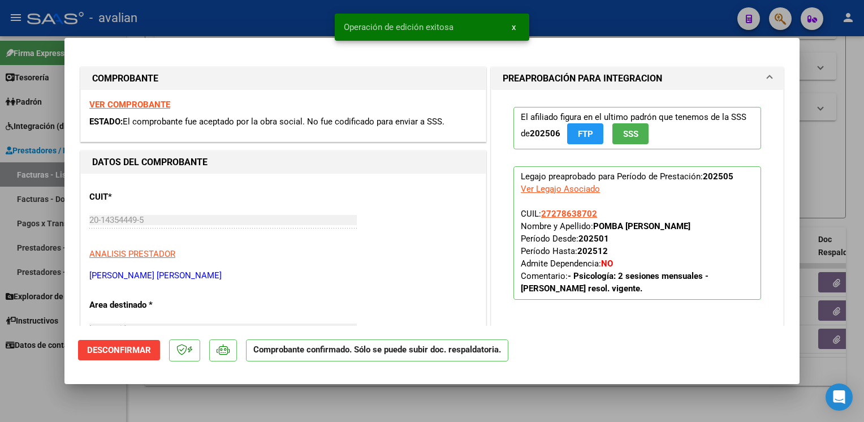
click at [285, 17] on div at bounding box center [432, 211] width 864 height 422
type input "$ 0,00"
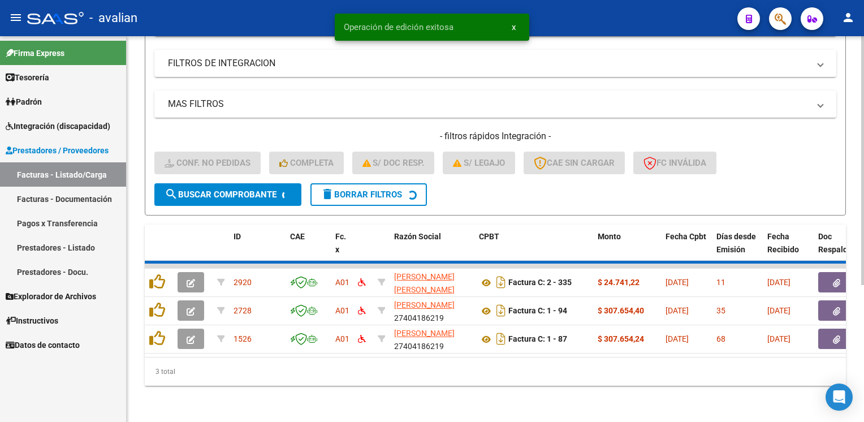
scroll to position [181, 0]
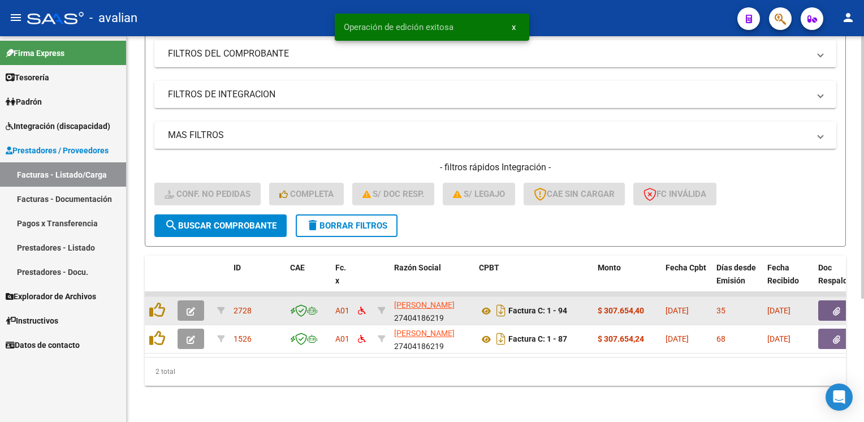
click at [194, 307] on icon "button" at bounding box center [191, 311] width 8 height 8
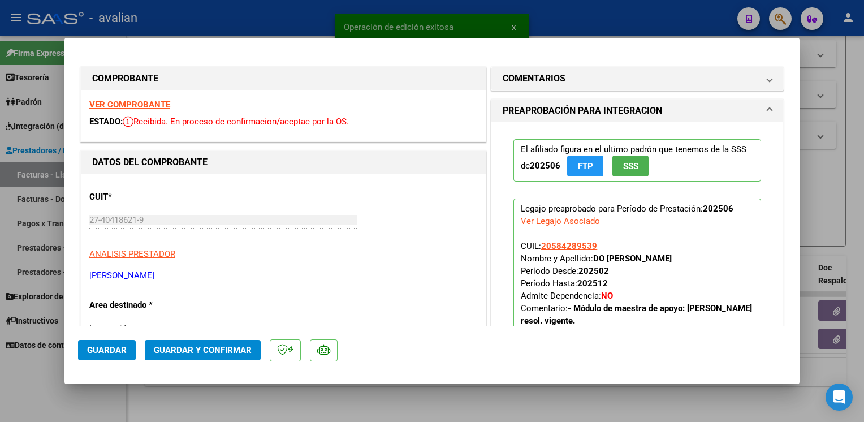
click at [130, 107] on strong "VER COMPROBANTE" at bounding box center [129, 105] width 81 height 10
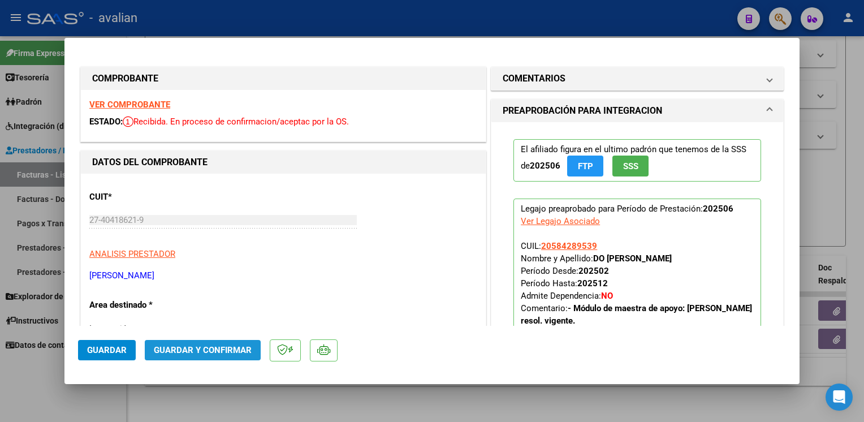
click at [217, 347] on span "Guardar y Confirmar" at bounding box center [203, 350] width 98 height 10
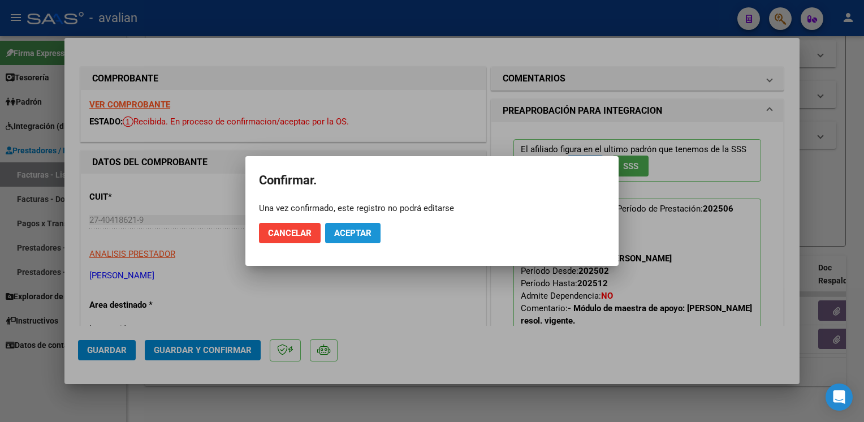
drag, startPoint x: 359, startPoint y: 232, endPoint x: 335, endPoint y: 92, distance: 142.4
click at [360, 231] on span "Aceptar" at bounding box center [352, 233] width 37 height 10
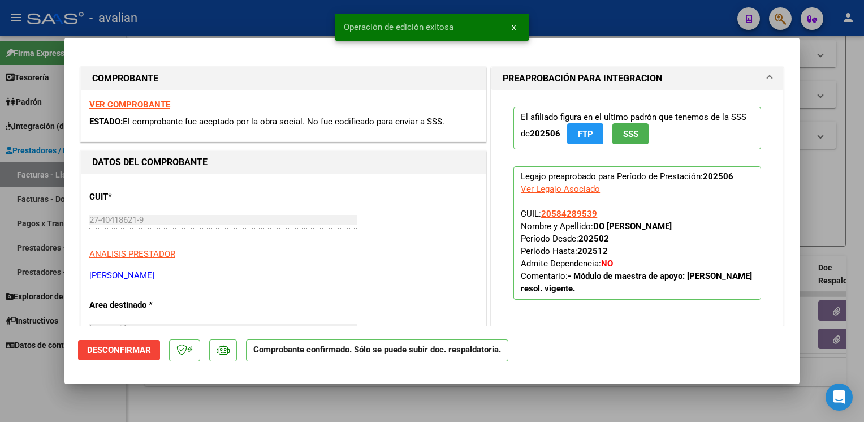
click at [327, 23] on div "Operación de edición exitosa x" at bounding box center [432, 27] width 222 height 54
click at [214, 12] on div at bounding box center [432, 211] width 864 height 422
type input "$ 0,00"
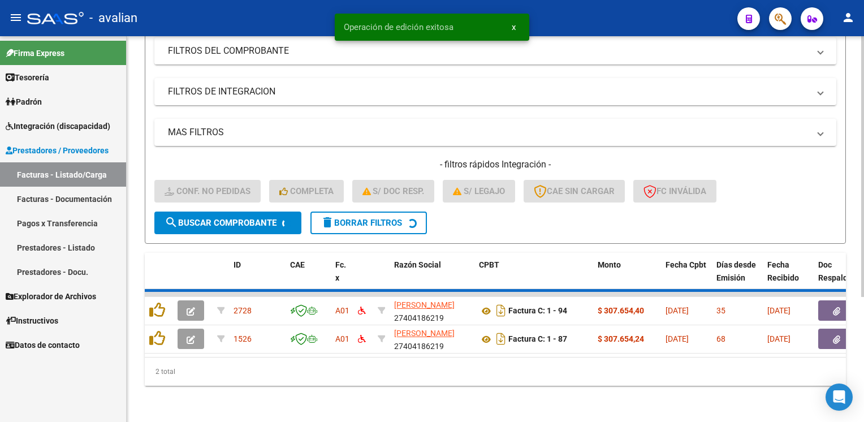
scroll to position [153, 0]
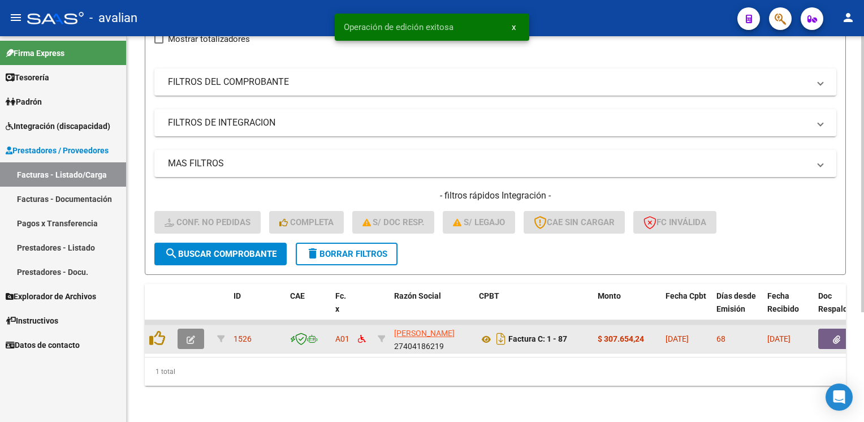
click at [188, 336] on icon "button" at bounding box center [191, 340] width 8 height 8
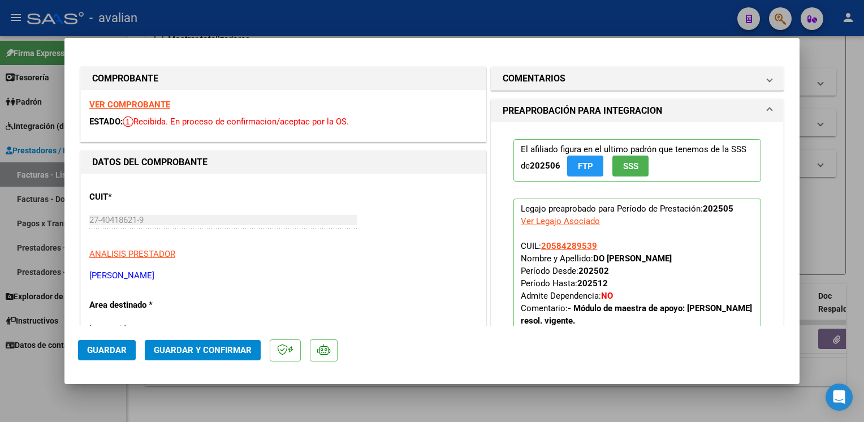
click at [156, 102] on strong "VER COMPROBANTE" at bounding box center [129, 105] width 81 height 10
click at [237, 348] on span "Guardar y Confirmar" at bounding box center [203, 350] width 98 height 10
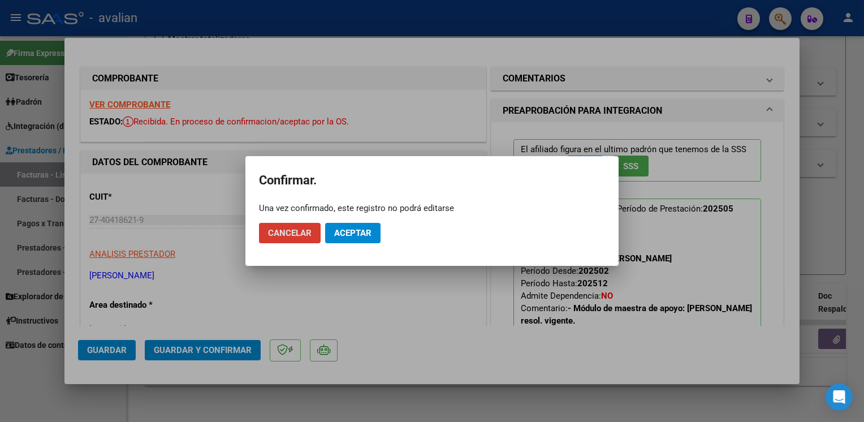
drag, startPoint x: 372, startPoint y: 236, endPoint x: 353, endPoint y: 107, distance: 129.9
click at [372, 235] on button "Aceptar" at bounding box center [352, 233] width 55 height 20
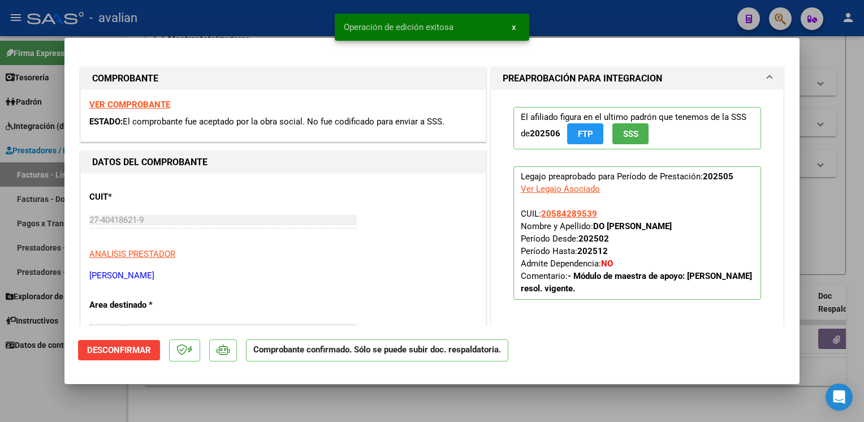
click at [335, 16] on snack-bar-container "Operación de edición exitosa x" at bounding box center [432, 27] width 195 height 27
click at [286, 15] on div at bounding box center [432, 211] width 864 height 422
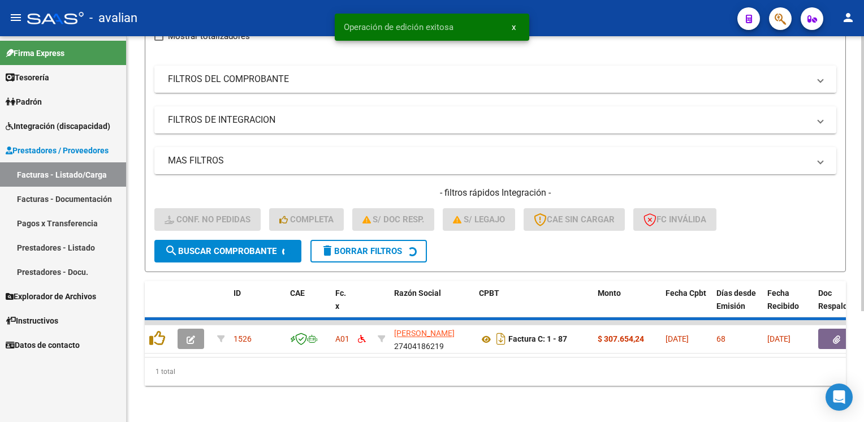
scroll to position [136, 0]
